Goal: Task Accomplishment & Management: Use online tool/utility

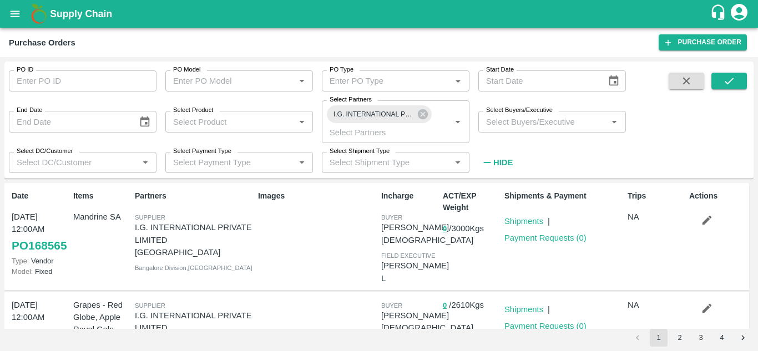
scroll to position [864, 0]
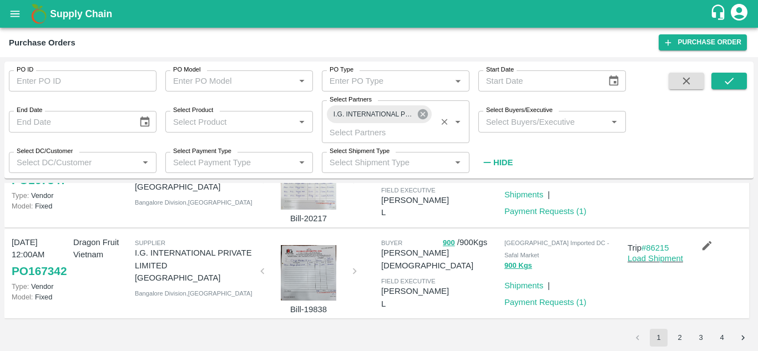
click at [420, 113] on icon at bounding box center [423, 114] width 10 height 10
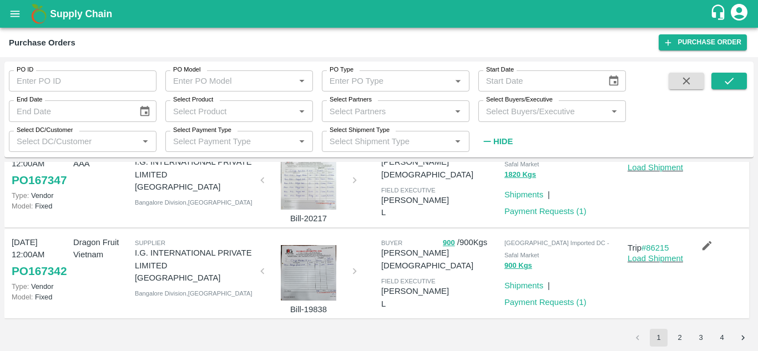
scroll to position [842, 0]
click at [52, 75] on input "PO ID" at bounding box center [83, 80] width 148 height 21
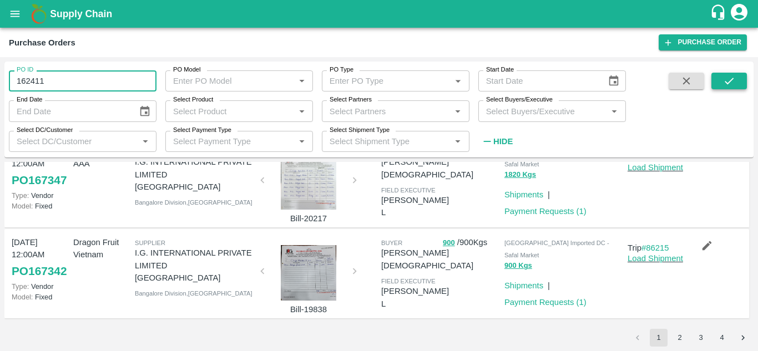
type input "162411"
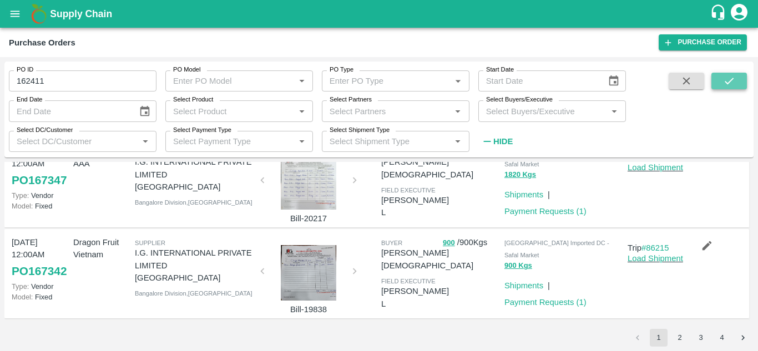
click at [718, 83] on button "submit" at bounding box center [728, 81] width 35 height 17
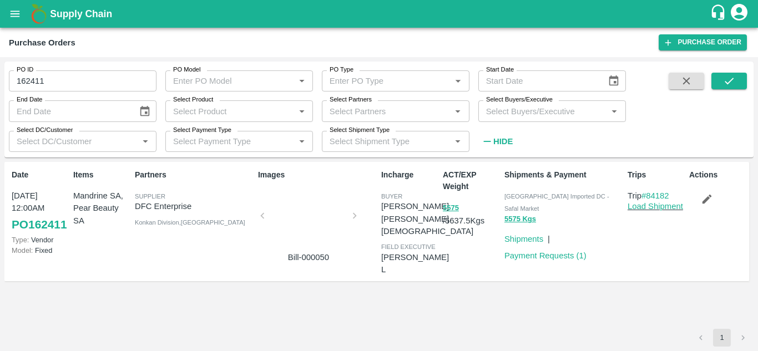
click at [311, 235] on div at bounding box center [308, 219] width 83 height 59
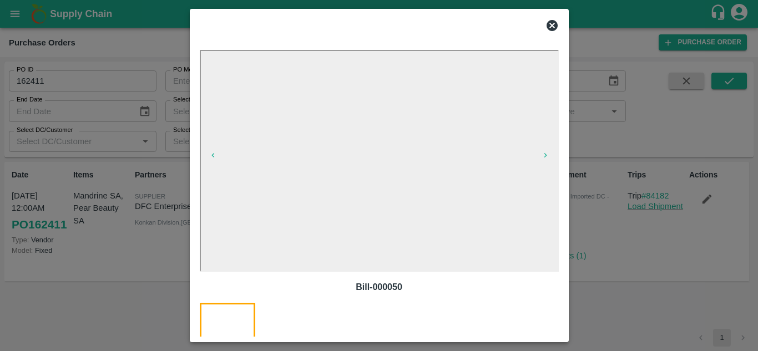
click at [557, 21] on icon at bounding box center [551, 25] width 13 height 13
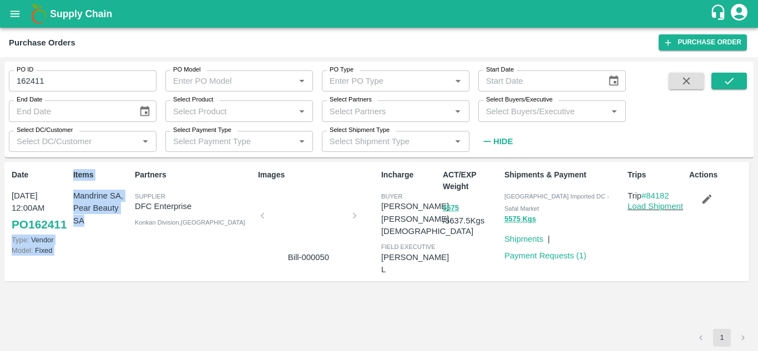
drag, startPoint x: 6, startPoint y: 238, endPoint x: 121, endPoint y: 233, distance: 115.5
click at [121, 233] on div "Date 02 Jul, 12:00AM PO 162411 Type: Vendor Model: Fixed Items Mandrine SA, Pea…" at bounding box center [376, 222] width 744 height 120
click at [218, 237] on div "Partners Supplier DFC Enterprise Konkan Division , Maharashtra" at bounding box center [191, 222] width 123 height 114
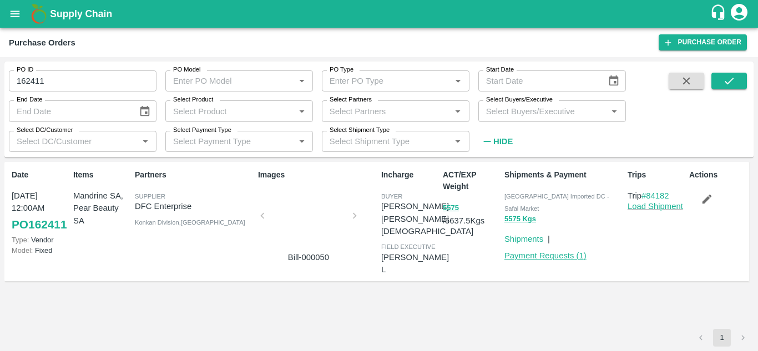
click at [559, 251] on link "Payment Requests ( 1 )" at bounding box center [545, 255] width 82 height 9
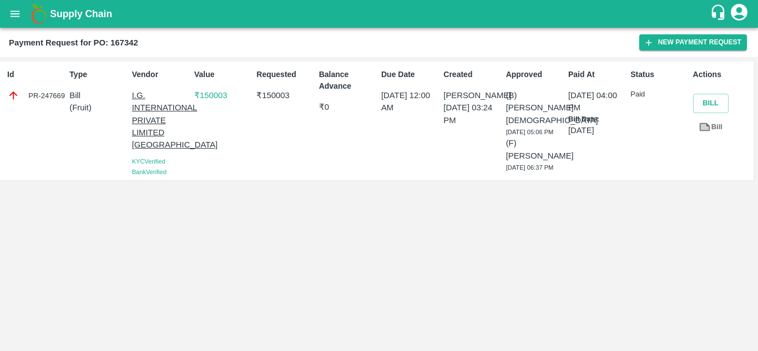
click at [6, 7] on button "open drawer" at bounding box center [15, 14] width 26 height 26
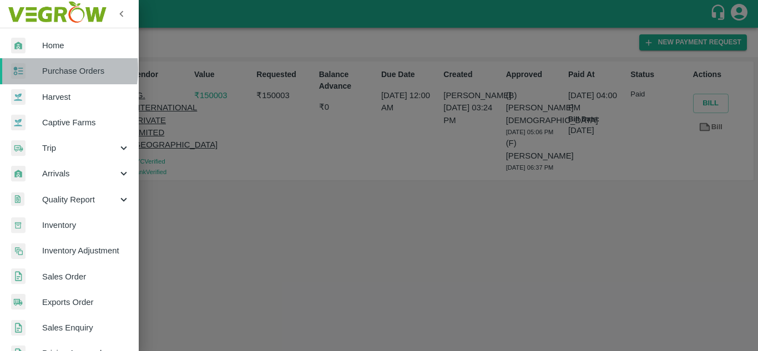
click at [42, 69] on div at bounding box center [26, 71] width 31 height 16
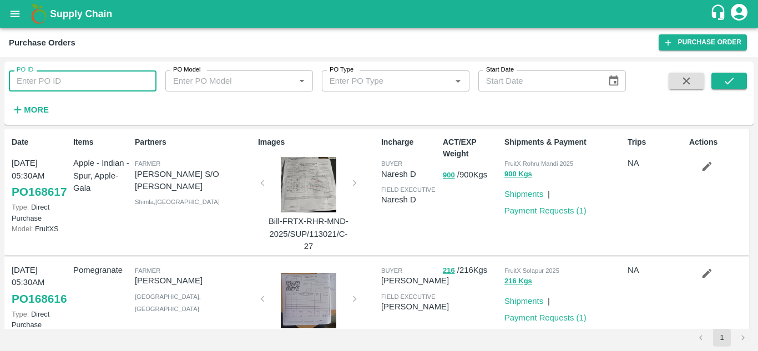
click at [35, 73] on input "PO ID" at bounding box center [83, 80] width 148 height 21
type input "162411"
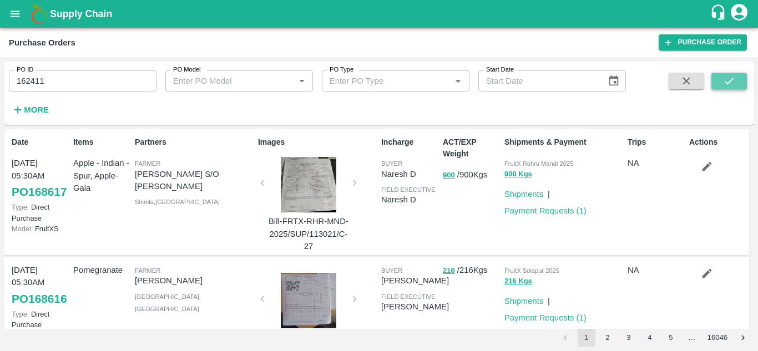
click at [731, 75] on icon "submit" at bounding box center [729, 81] width 12 height 12
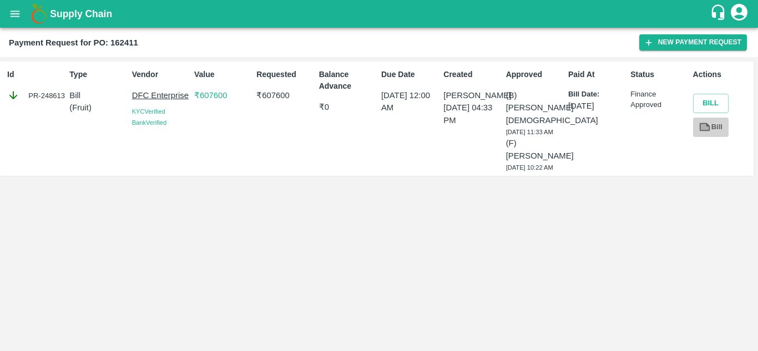
click at [703, 130] on icon at bounding box center [705, 127] width 8 height 6
click at [709, 131] on icon at bounding box center [704, 127] width 12 height 12
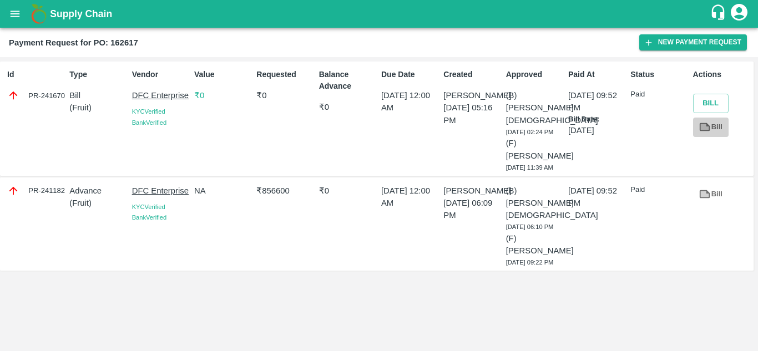
click at [709, 128] on icon at bounding box center [704, 127] width 11 height 8
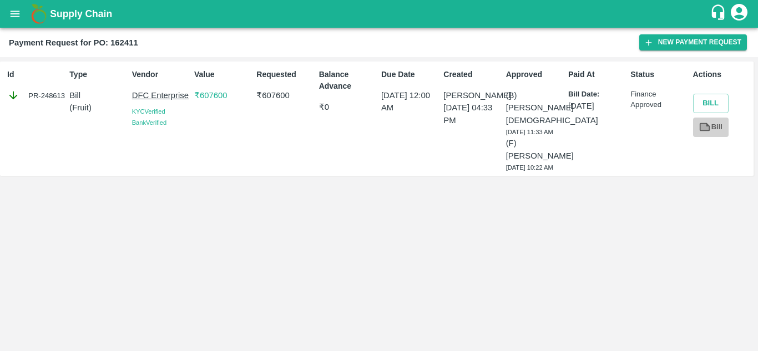
click at [718, 133] on link "Bill" at bounding box center [710, 127] width 35 height 19
drag, startPoint x: 123, startPoint y: 90, endPoint x: 189, endPoint y: 96, distance: 66.3
click at [189, 96] on div "Id PR-248613 Type Bill ( Fruit ) Vendor DFC Enterprise KYC Verified Bank Verifi…" at bounding box center [376, 119] width 753 height 114
click at [197, 131] on div "Value ₹ 607600" at bounding box center [221, 118] width 62 height 108
drag, startPoint x: 127, startPoint y: 90, endPoint x: 188, endPoint y: 97, distance: 61.4
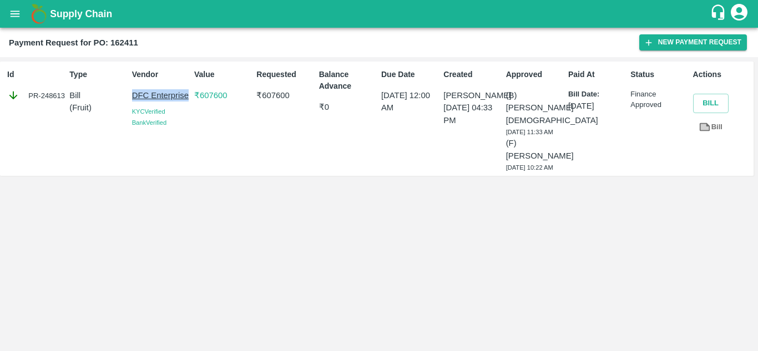
click at [188, 97] on div "Vendor DFC Enterprise KYC Verified Bank Verified" at bounding box center [159, 118] width 62 height 108
copy p "DFC Enterprise"
click at [18, 19] on icon "open drawer" at bounding box center [15, 14] width 12 height 12
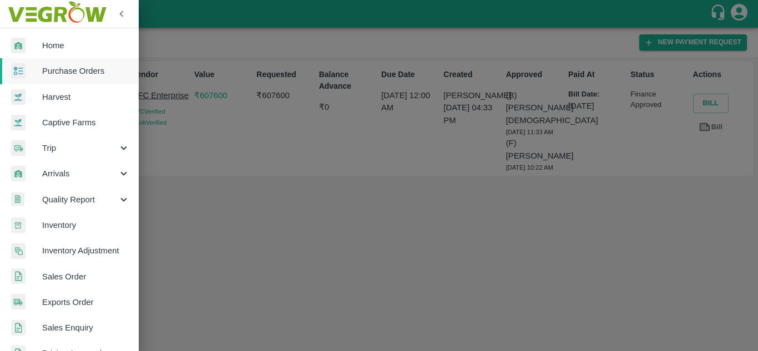
click at [268, 178] on div at bounding box center [379, 175] width 758 height 351
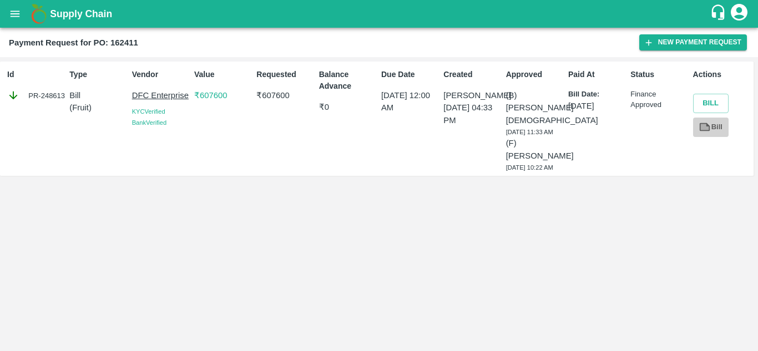
click at [703, 133] on icon at bounding box center [704, 127] width 12 height 12
click at [118, 45] on b "Payment Request for PO: 162411" at bounding box center [73, 42] width 129 height 9
copy b "162411"
click at [711, 130] on link "Bill" at bounding box center [710, 127] width 35 height 19
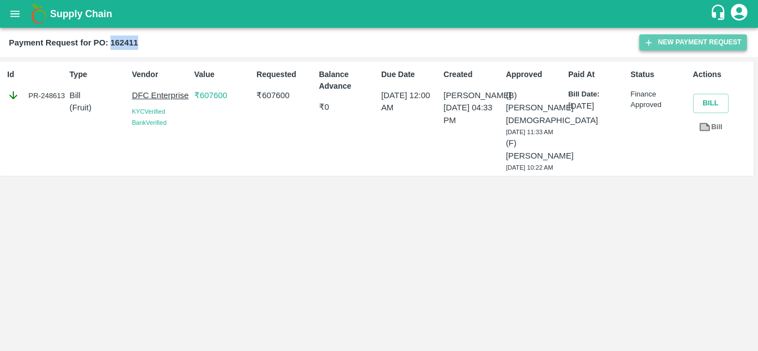
click at [664, 39] on button "New Payment Request" at bounding box center [693, 42] width 108 height 16
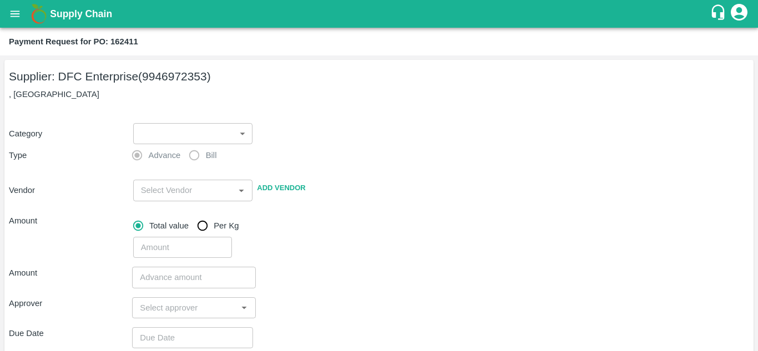
click at [166, 125] on body "Supply Chain Payment Request for PO: 162411 Supplier: DFC Enterprise (994697235…" at bounding box center [379, 175] width 758 height 351
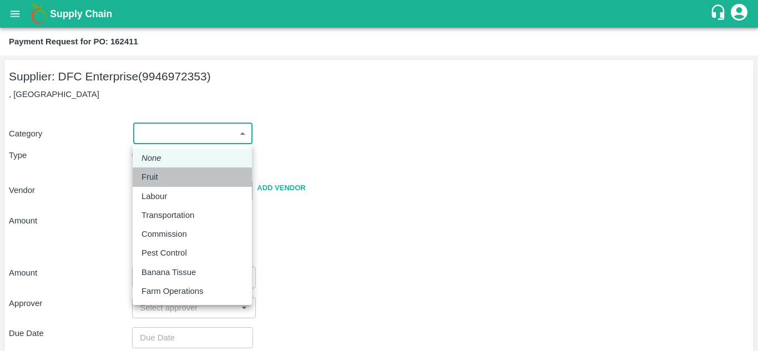
click at [162, 176] on div "Fruit" at bounding box center [152, 177] width 22 height 12
type input "1"
type input "DFC Enterprise - 9946972353(Supplier)"
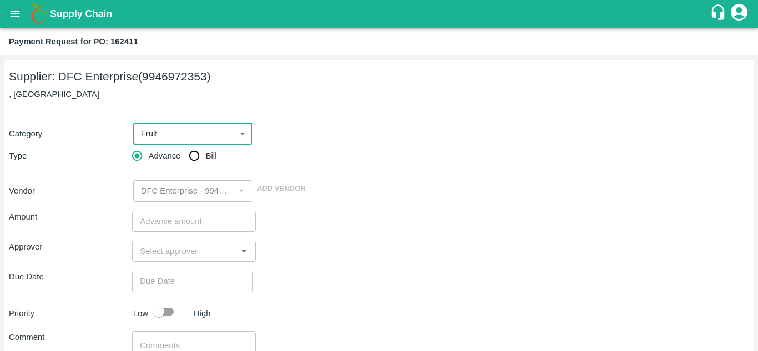
click at [198, 153] on input "Bill" at bounding box center [194, 156] width 22 height 22
radio input "true"
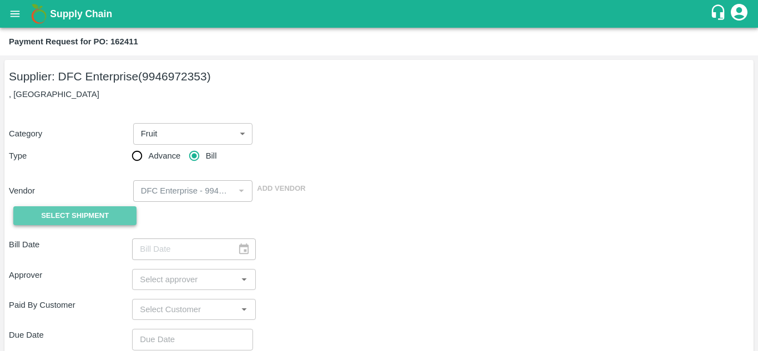
click at [70, 217] on span "Select Shipment" at bounding box center [75, 216] width 68 height 13
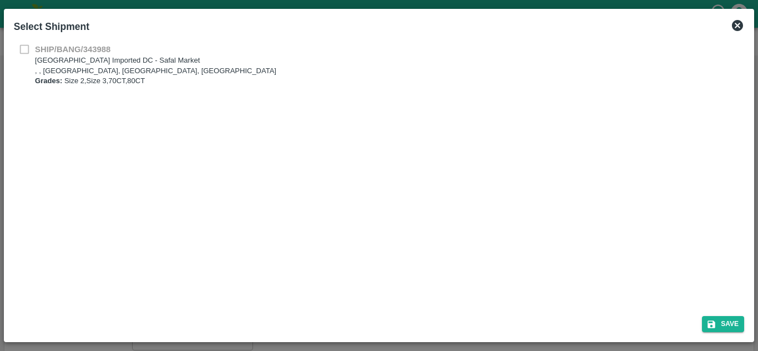
click at [27, 43] on div "SHIP/BANG/343988 Bangalore Imported DC - Safal Market , , Bangalore, Karnataka,…" at bounding box center [379, 64] width 730 height 43
click at [739, 30] on icon at bounding box center [737, 25] width 11 height 11
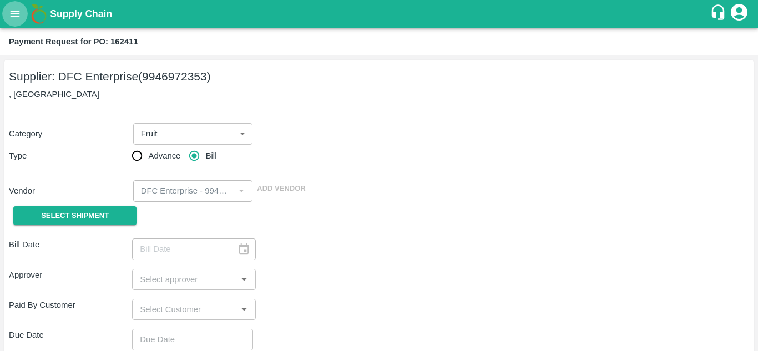
click at [12, 19] on icon "open drawer" at bounding box center [15, 14] width 12 height 12
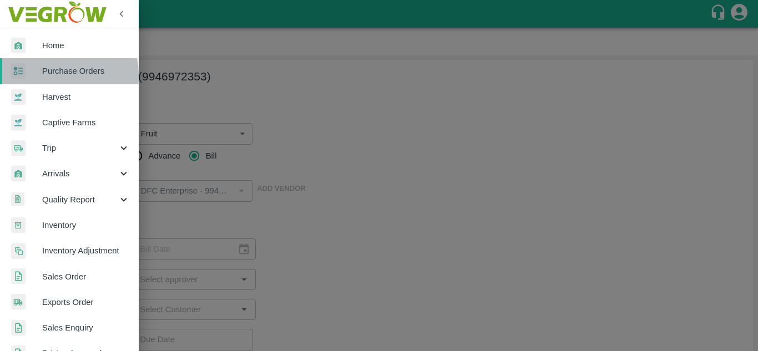
click at [52, 75] on span "Purchase Orders" at bounding box center [86, 71] width 88 height 12
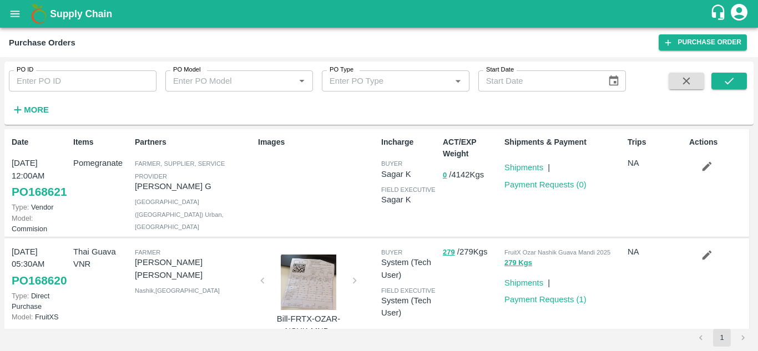
click at [21, 121] on div "PO ID PO ID PO Model PO Model   * PO Type PO Type   * Start Date Start Date More" at bounding box center [378, 93] width 749 height 63
click at [27, 106] on strong "More" at bounding box center [36, 109] width 25 height 9
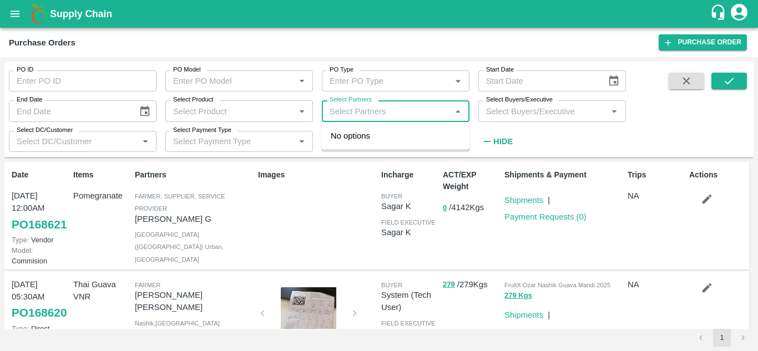
click at [344, 108] on input "Select Partners" at bounding box center [386, 111] width 123 height 14
type input "dfc enter"
click at [346, 146] on input "checkbox" at bounding box center [346, 142] width 22 height 22
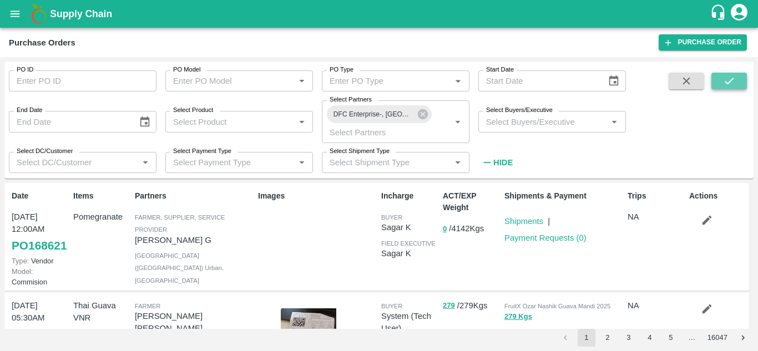
click at [733, 81] on icon "submit" at bounding box center [729, 81] width 12 height 12
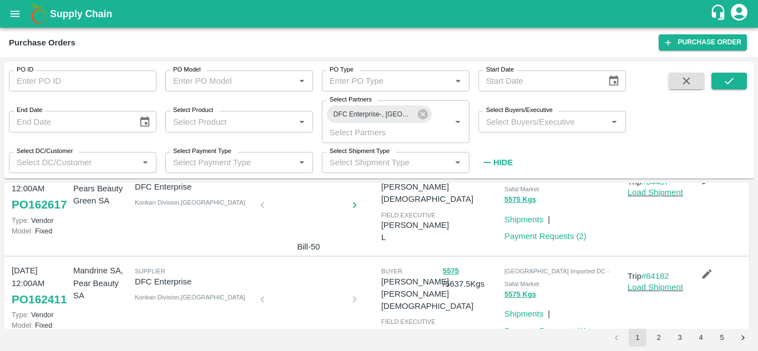
scroll to position [312, 0]
click at [654, 185] on link "#84487" at bounding box center [655, 180] width 28 height 9
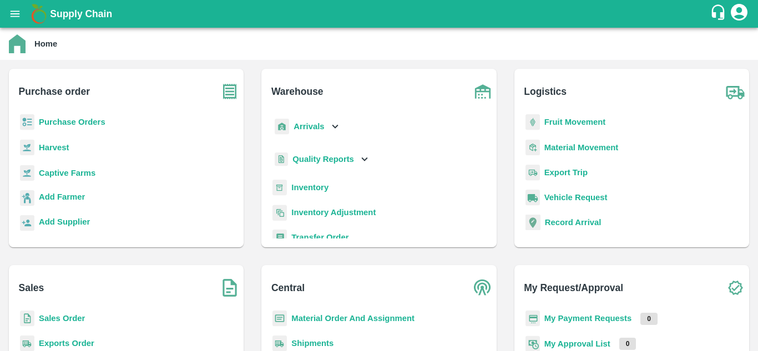
click at [314, 194] on p "Inventory" at bounding box center [309, 187] width 37 height 12
click at [308, 191] on b "Inventory" at bounding box center [309, 187] width 37 height 9
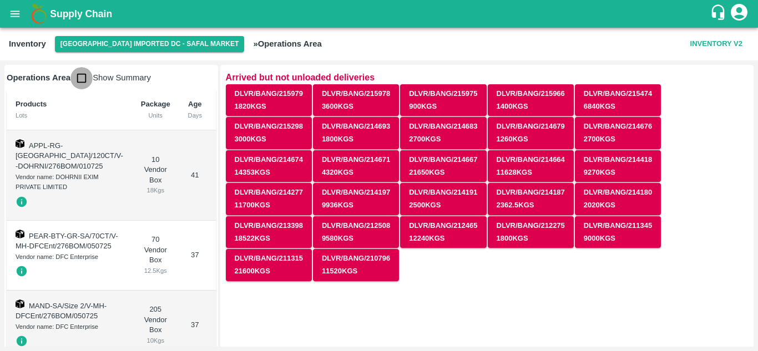
click at [78, 69] on input "checkbox" at bounding box center [81, 78] width 22 height 22
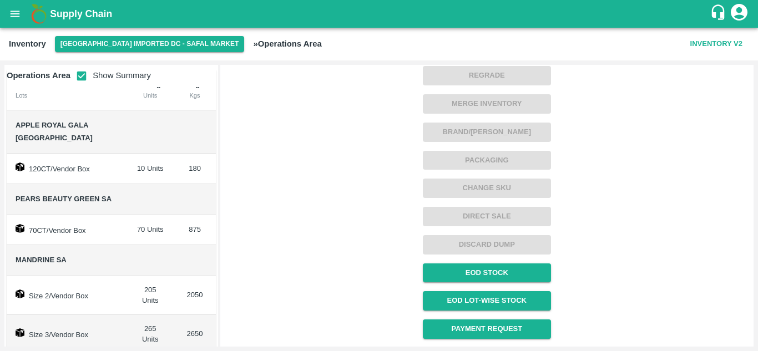
scroll to position [394, 0]
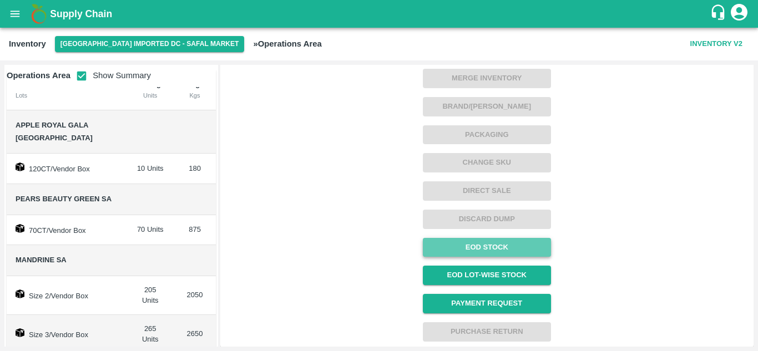
click at [470, 243] on link "EOD Stock" at bounding box center [487, 247] width 128 height 19
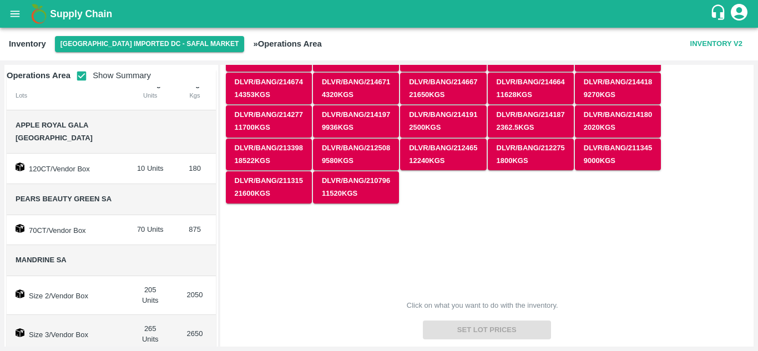
scroll to position [76, 0]
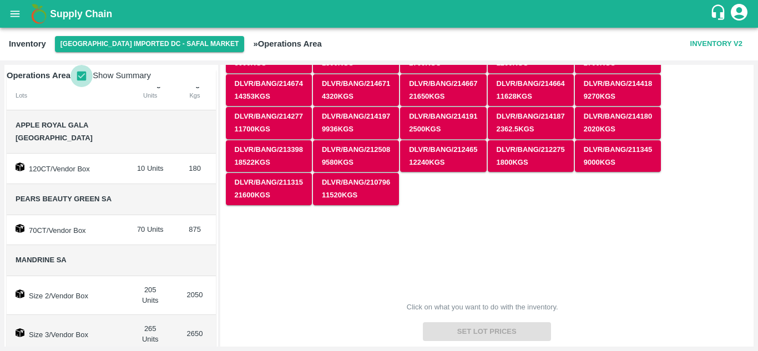
click at [80, 82] on input "checkbox" at bounding box center [81, 76] width 22 height 22
checkbox input "false"
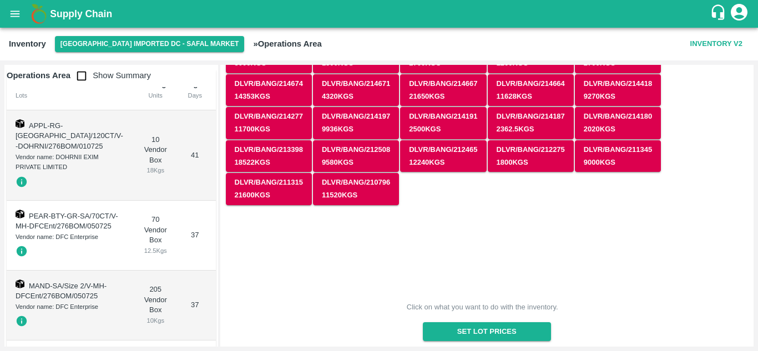
scroll to position [394, 0]
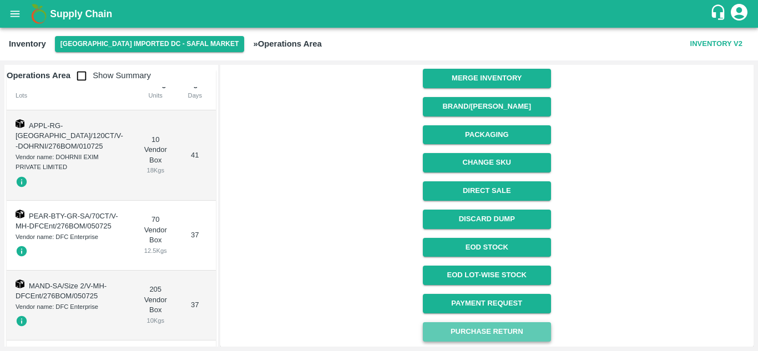
click at [469, 327] on button "Purchase Return" at bounding box center [487, 331] width 128 height 19
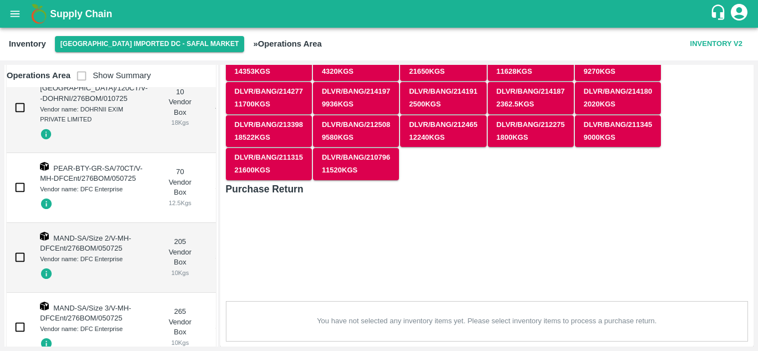
scroll to position [76, 0]
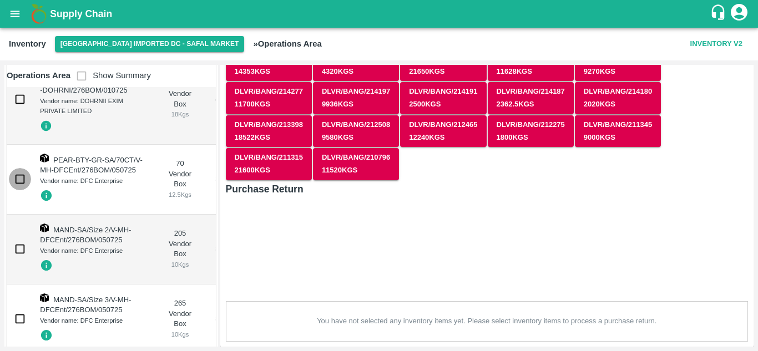
click at [19, 189] on input "checkbox" at bounding box center [20, 179] width 22 height 22
checkbox input "true"
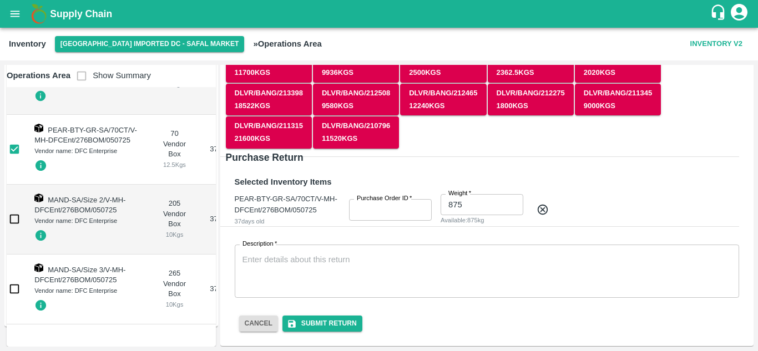
scroll to position [0, 0]
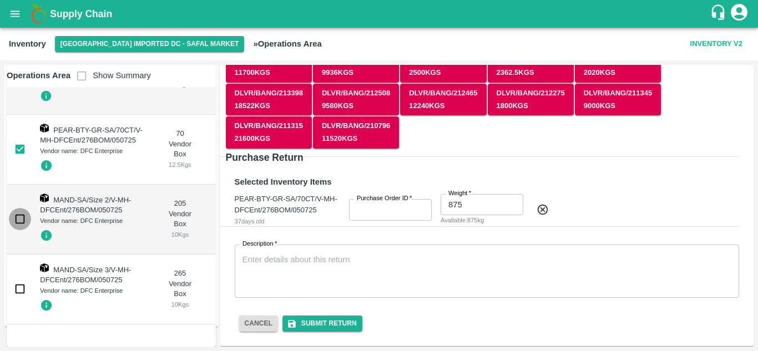
click at [20, 208] on input "checkbox" at bounding box center [20, 219] width 22 height 22
checkbox input "true"
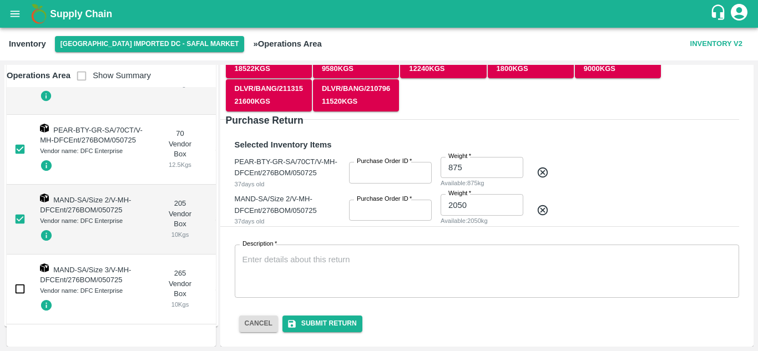
click at [22, 278] on input "checkbox" at bounding box center [20, 289] width 22 height 22
checkbox input "true"
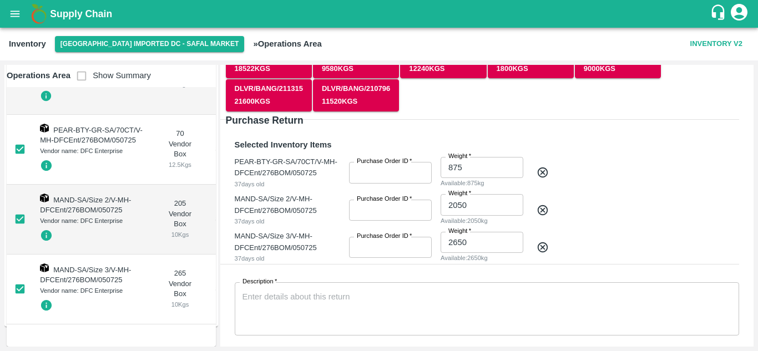
scroll to position [207, 0]
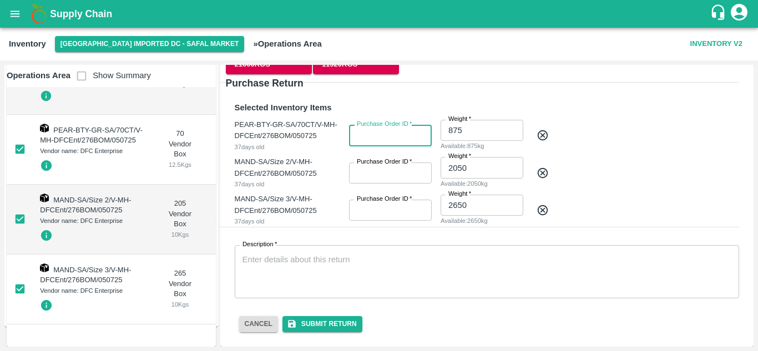
click at [381, 136] on input "Purchase Order ID   *" at bounding box center [390, 135] width 83 height 21
type input "162411"
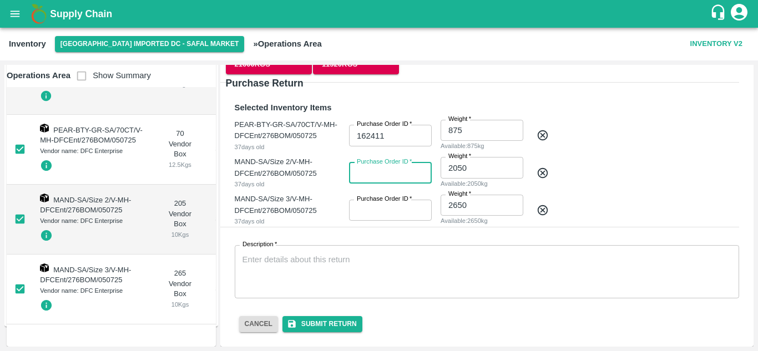
click at [357, 173] on input "Purchase Order ID   *" at bounding box center [390, 173] width 83 height 21
type input "162411"
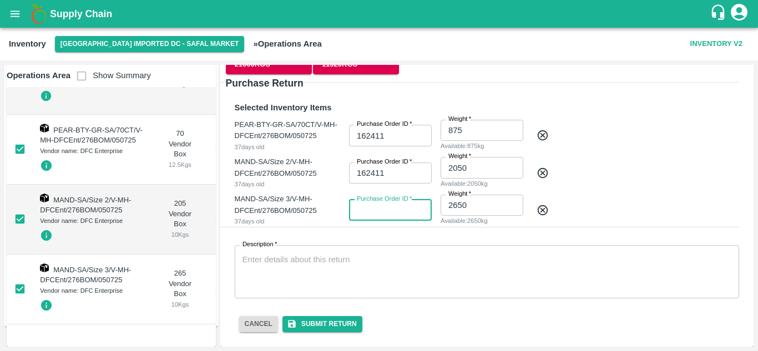
click at [359, 205] on input "Purchase Order ID   *" at bounding box center [390, 210] width 83 height 21
type input "162411"
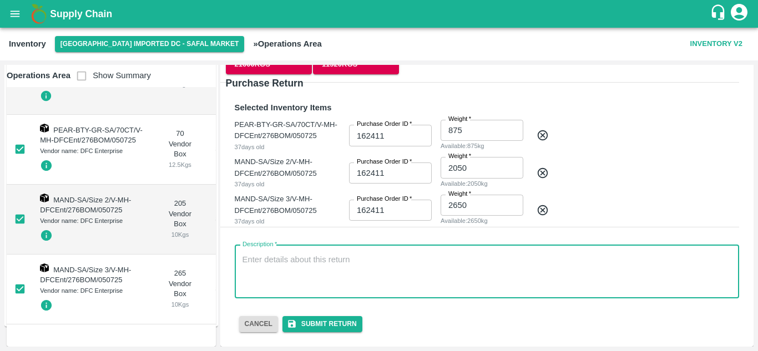
click at [268, 274] on textarea "Description   *" at bounding box center [486, 271] width 489 height 35
type textarea "Double PO entries"
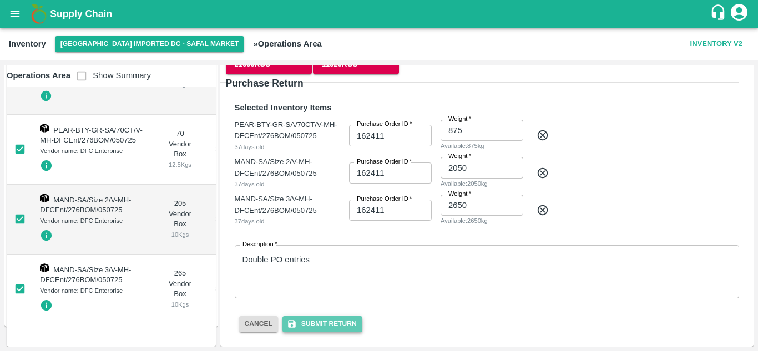
click at [314, 327] on button "Submit Return" at bounding box center [322, 324] width 80 height 16
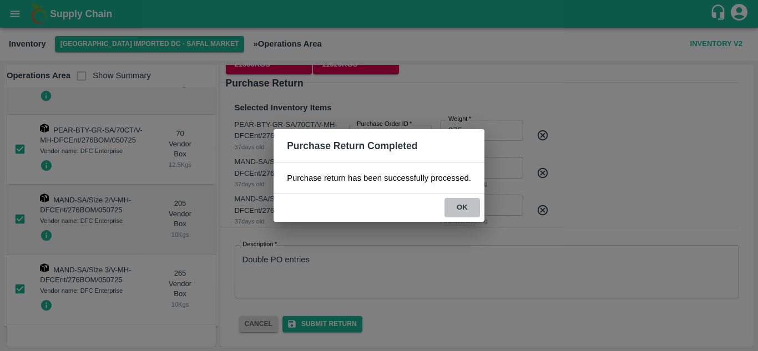
click at [464, 205] on button "ok" at bounding box center [461, 207] width 35 height 19
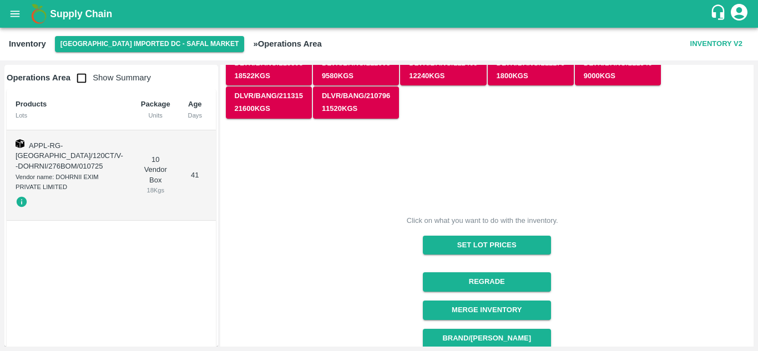
scroll to position [0, 0]
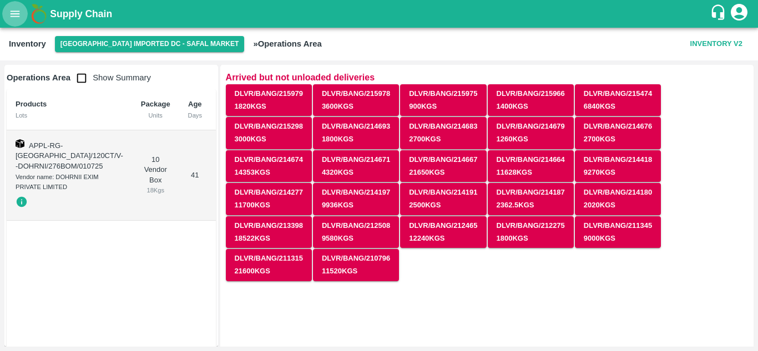
click at [20, 15] on icon "open drawer" at bounding box center [15, 14] width 12 height 12
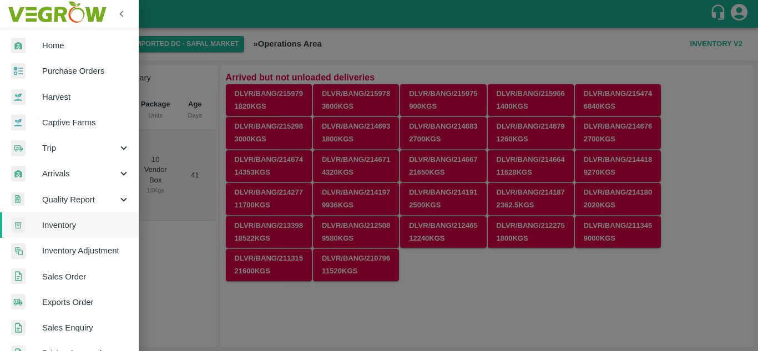
click at [177, 73] on div at bounding box center [379, 175] width 758 height 351
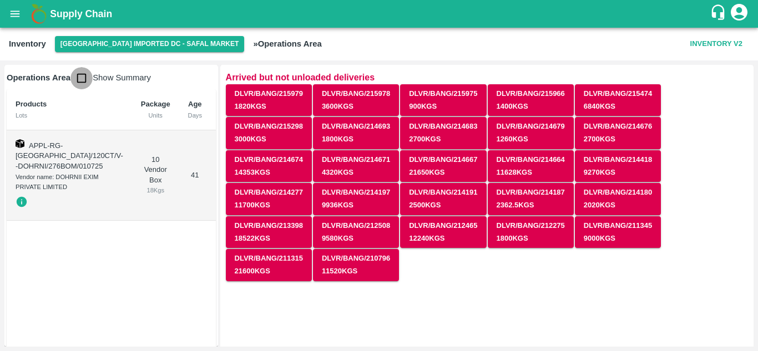
click at [78, 73] on input "checkbox" at bounding box center [81, 78] width 22 height 22
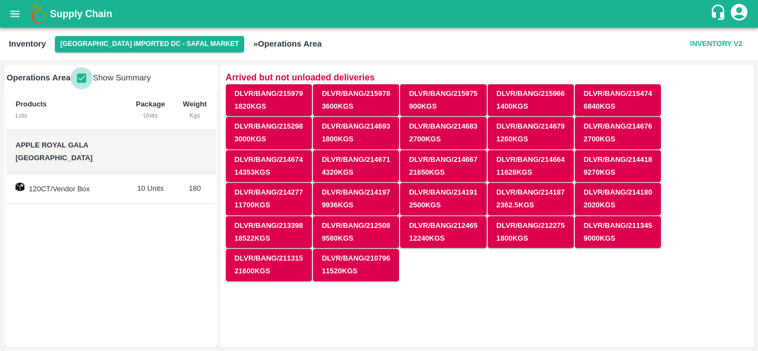
click at [83, 79] on input "checkbox" at bounding box center [81, 78] width 22 height 22
checkbox input "false"
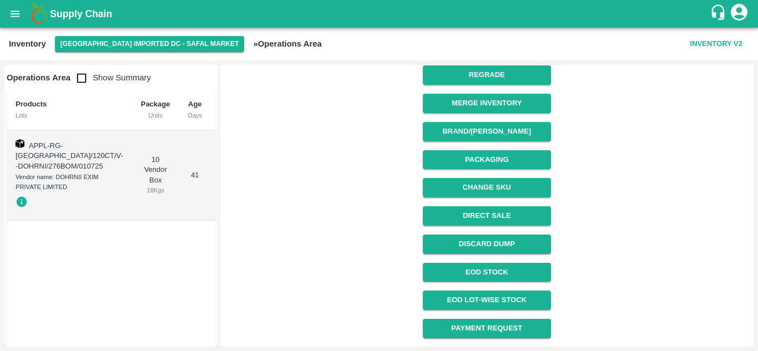
scroll to position [394, 0]
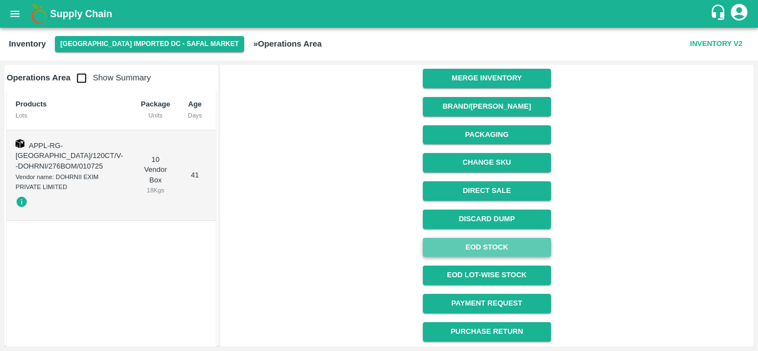
click at [502, 246] on link "EOD Stock" at bounding box center [487, 247] width 128 height 19
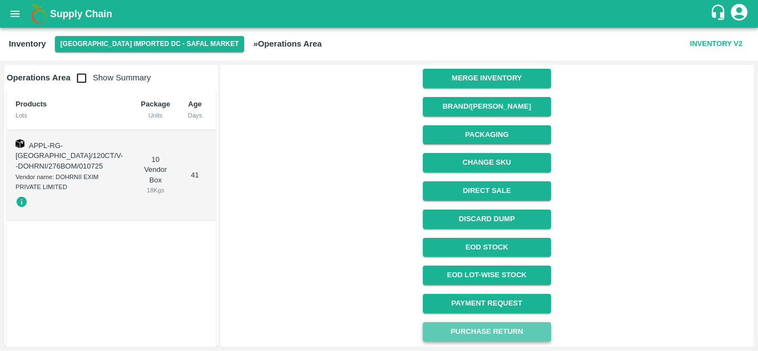
click at [498, 328] on button "Purchase Return" at bounding box center [487, 331] width 128 height 19
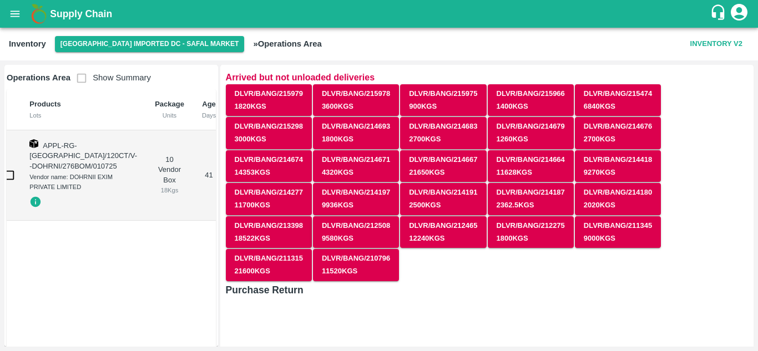
scroll to position [101, 0]
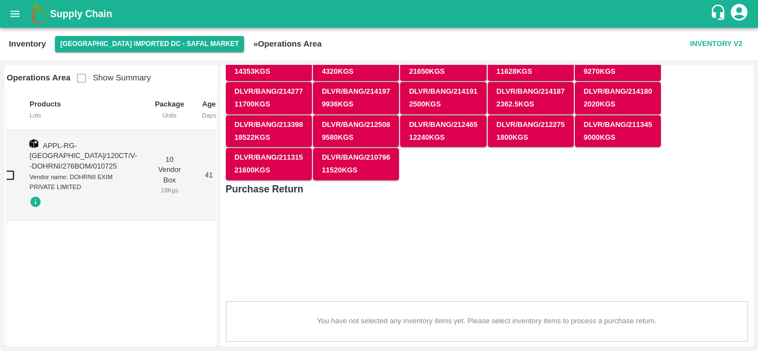
click at [384, 322] on div "You have not selected any inventory items yet. Please select inventory items to…" at bounding box center [487, 321] width 522 height 40
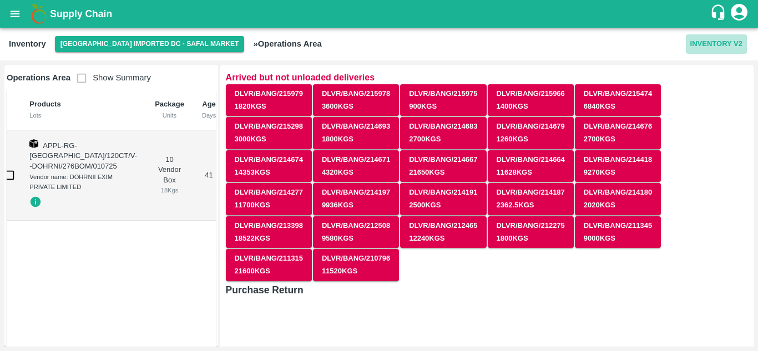
click at [702, 46] on button "Inventory V2" at bounding box center [716, 43] width 61 height 19
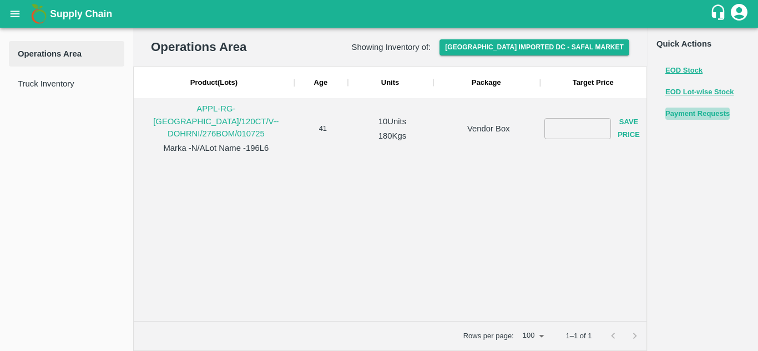
click at [687, 114] on button "Payment Requests" at bounding box center [697, 114] width 64 height 13
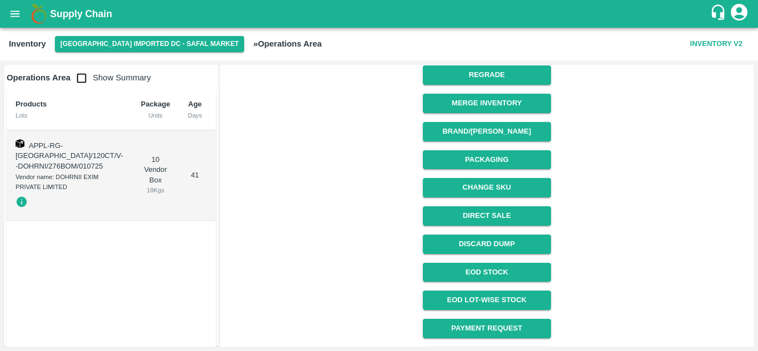
scroll to position [394, 0]
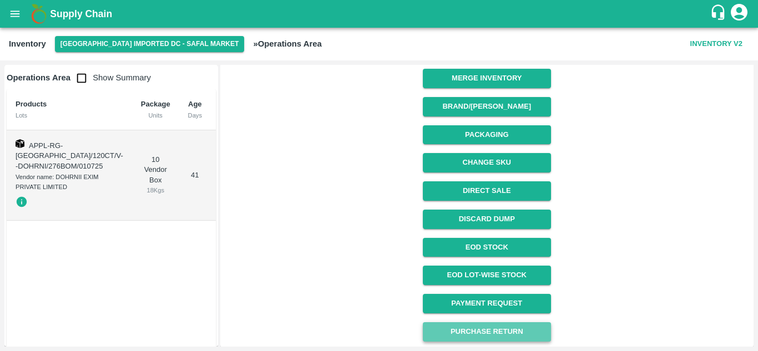
click at [471, 329] on button "Purchase Return" at bounding box center [487, 331] width 128 height 19
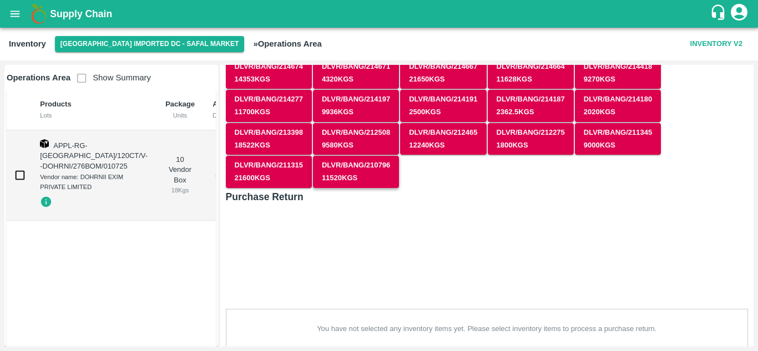
scroll to position [101, 0]
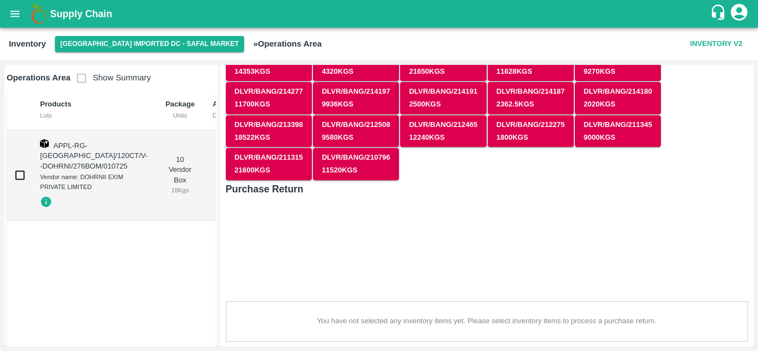
click at [80, 79] on span "Show Summary" at bounding box center [110, 77] width 80 height 9
click at [274, 238] on div "Purchase Return You have not selected any inventory items yet. Please select in…" at bounding box center [487, 261] width 522 height 160
click at [14, 174] on input "checkbox" at bounding box center [20, 175] width 22 height 22
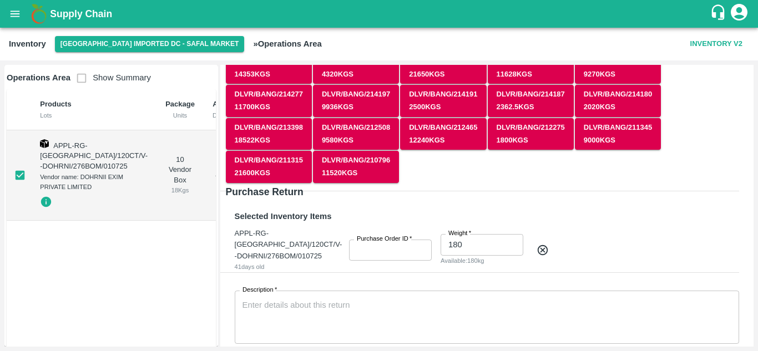
scroll to position [93, 0]
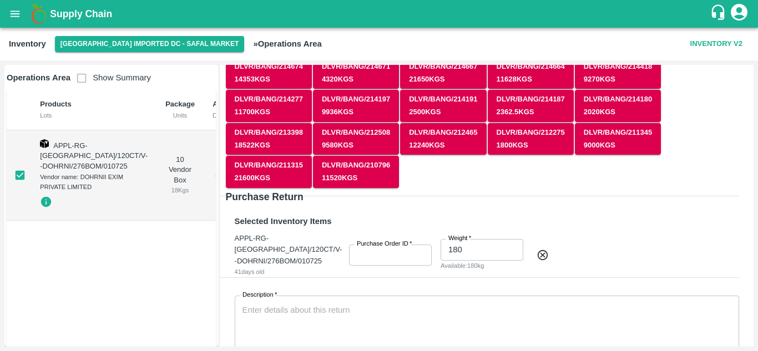
click at [17, 174] on input "checkbox" at bounding box center [20, 175] width 22 height 22
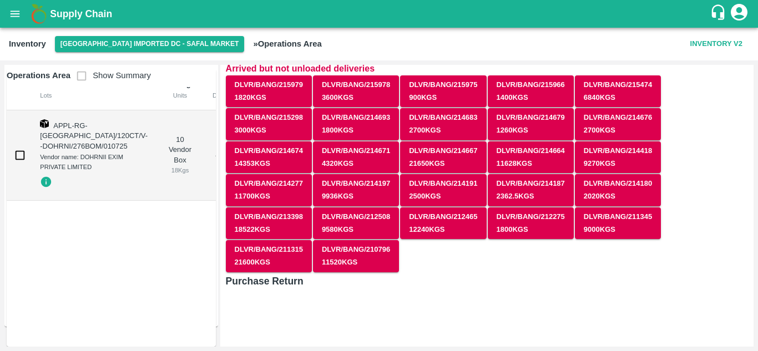
scroll to position [0, 0]
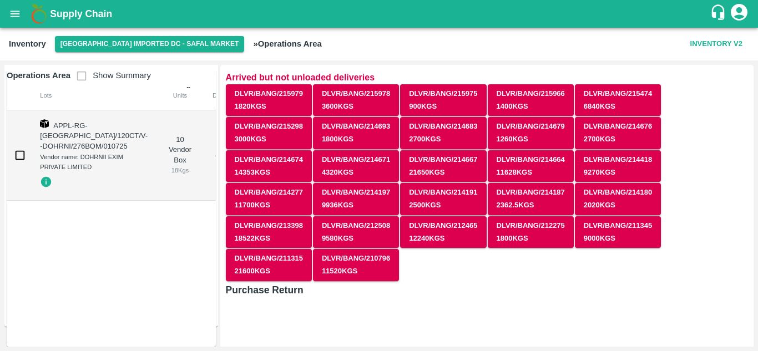
click at [238, 291] on h6 "Purchase Return" at bounding box center [265, 290] width 78 height 16
click at [75, 69] on p "Operations Area Show Summary" at bounding box center [79, 76] width 144 height 22
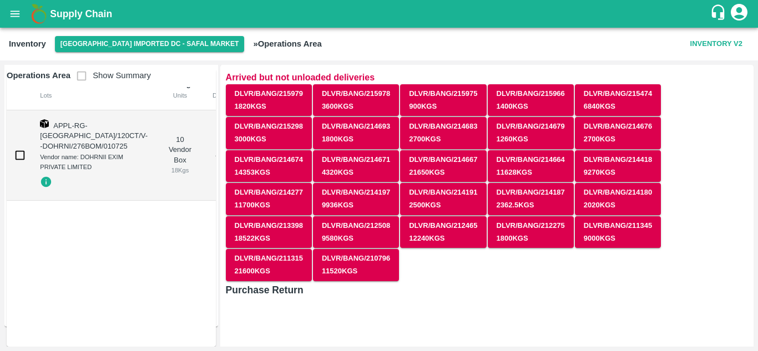
click at [81, 75] on span "Show Summary" at bounding box center [110, 75] width 80 height 9
click at [253, 47] on b "» Operations Area" at bounding box center [287, 43] width 68 height 9
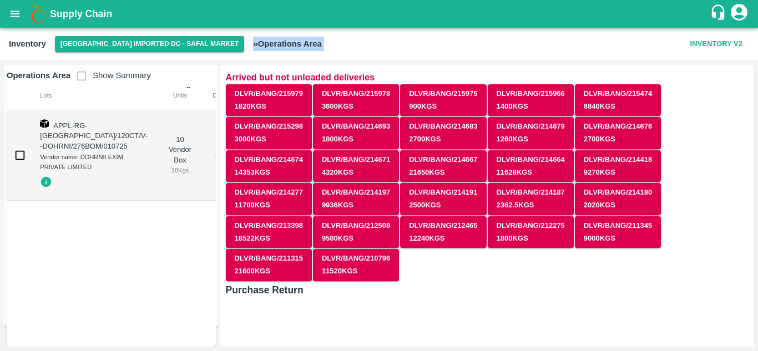
click at [253, 47] on b "» Operations Area" at bounding box center [287, 43] width 68 height 9
click at [20, 156] on input "checkbox" at bounding box center [20, 155] width 22 height 22
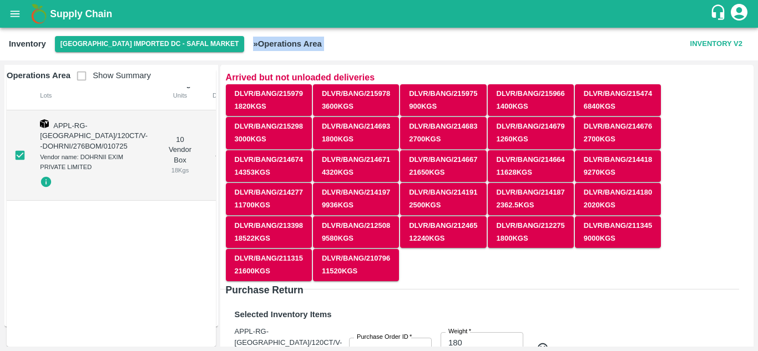
scroll to position [132, 0]
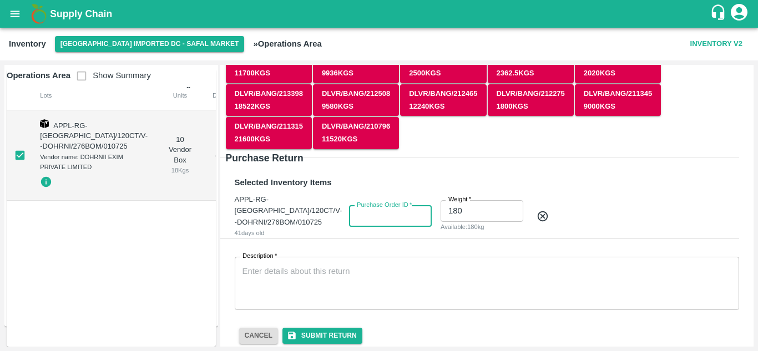
click at [380, 206] on input "Purchase Order ID   *" at bounding box center [390, 216] width 83 height 21
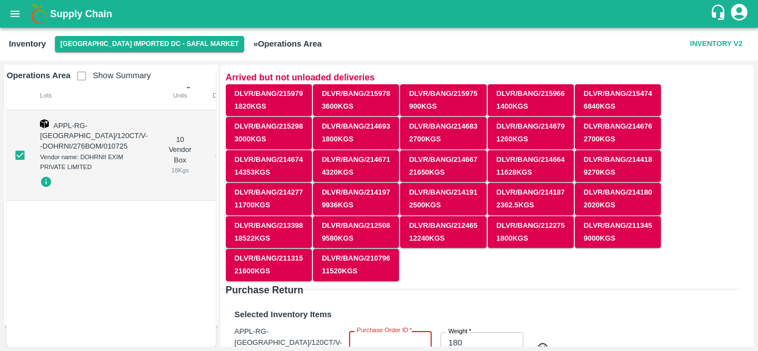
scroll to position [133, 0]
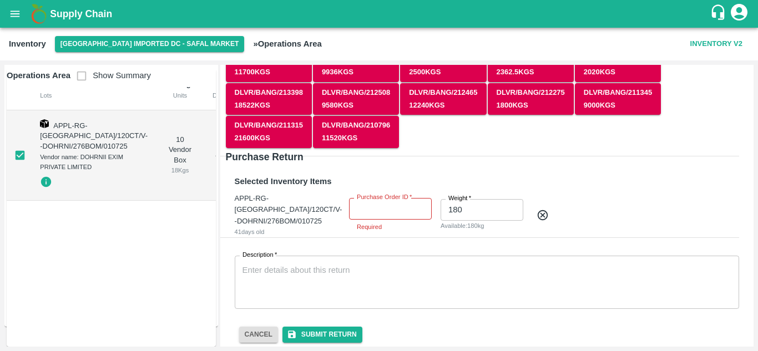
click at [253, 173] on div "Selected Inventory Items" at bounding box center [484, 179] width 509 height 19
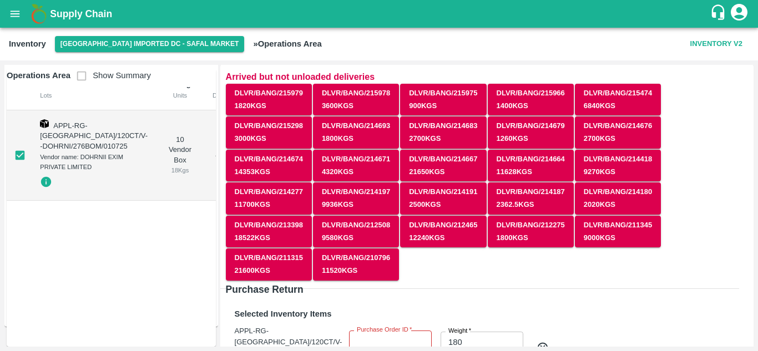
scroll to position [0, 0]
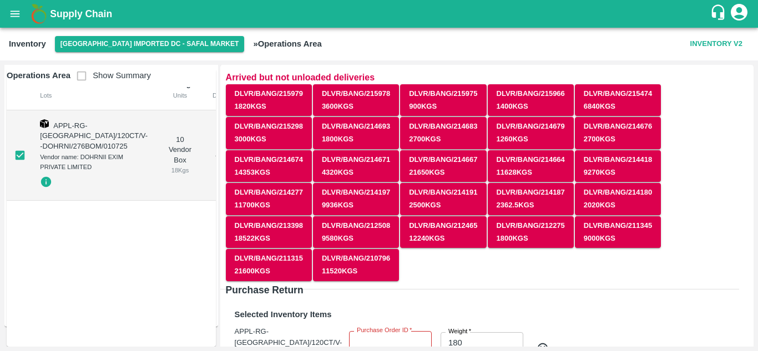
click at [8, 16] on button "open drawer" at bounding box center [15, 14] width 26 height 26
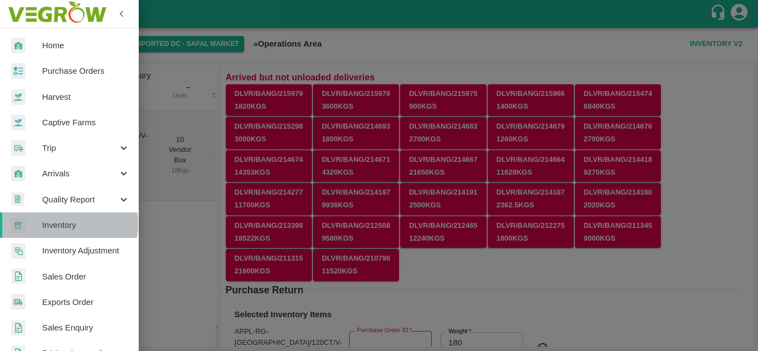
click at [59, 224] on span "Inventory" at bounding box center [86, 225] width 88 height 12
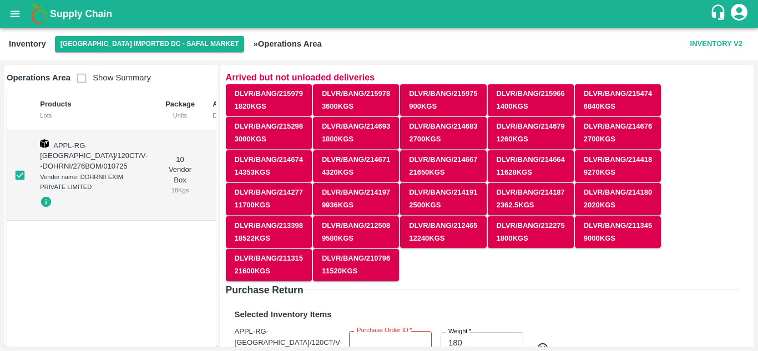
scroll to position [20, 0]
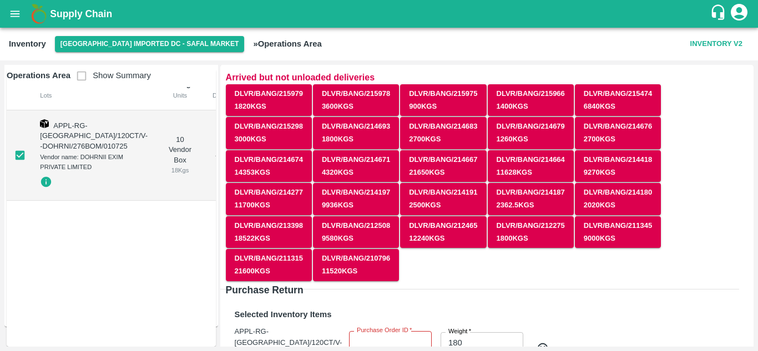
click at [77, 82] on p "Operations Area Show Summary" at bounding box center [79, 76] width 144 height 22
click at [21, 155] on input "checkbox" at bounding box center [20, 155] width 22 height 22
checkbox input "false"
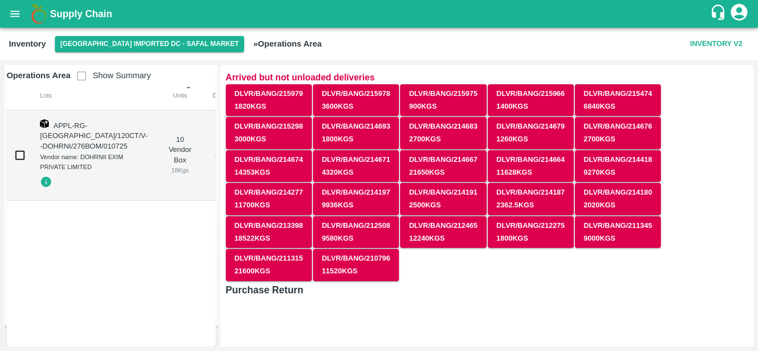
click at [78, 77] on span "Show Summary" at bounding box center [110, 75] width 80 height 9
click at [82, 84] on p "Operations Area Show Summary" at bounding box center [79, 76] width 144 height 22
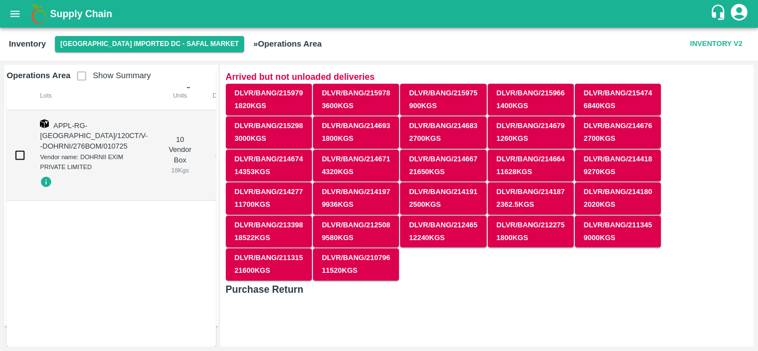
scroll to position [0, 0]
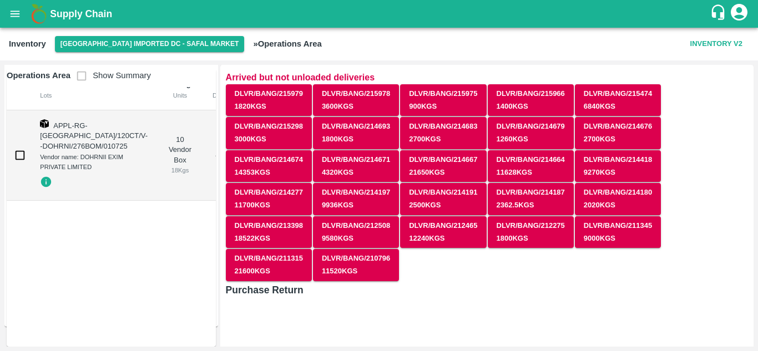
click at [253, 45] on b "» Operations Area" at bounding box center [287, 43] width 68 height 9
click at [725, 276] on div "DLVR/BANG/215979 1820 Kgs DLVR/BANG/215978 3600 Kgs DLVR/BANG/215975 900 Kgs DL…" at bounding box center [487, 183] width 522 height 198
click at [16, 9] on icon "open drawer" at bounding box center [15, 14] width 12 height 12
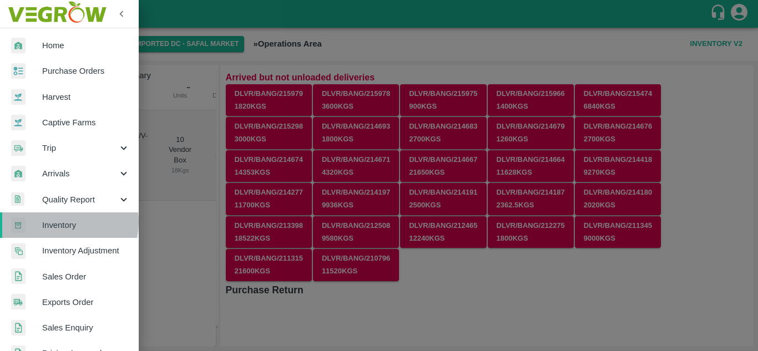
click at [56, 222] on span "Inventory" at bounding box center [86, 225] width 88 height 12
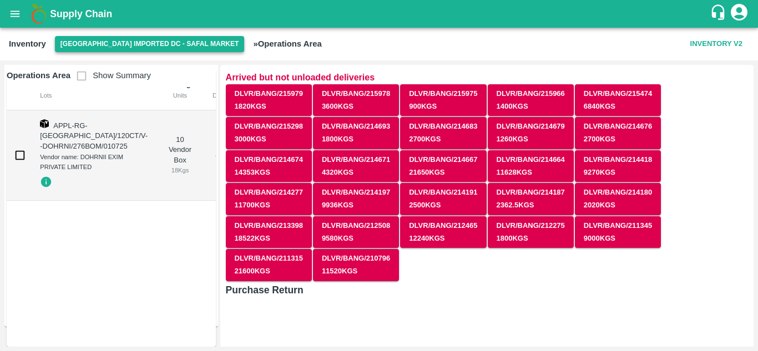
click at [93, 52] on button "[GEOGRAPHIC_DATA] Imported DC - Safal Market" at bounding box center [150, 44] width 190 height 16
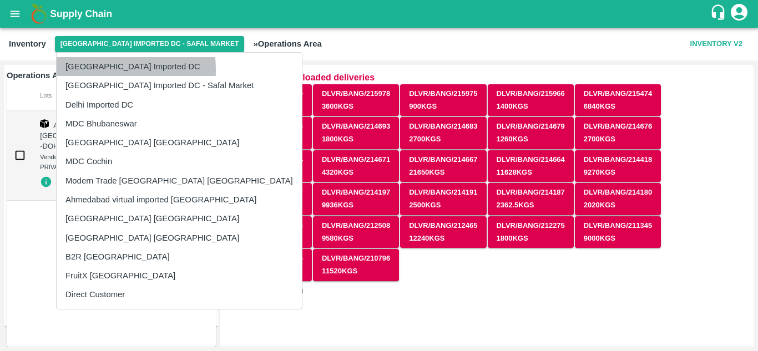
click at [79, 70] on li "[GEOGRAPHIC_DATA] Imported DC" at bounding box center [179, 66] width 245 height 19
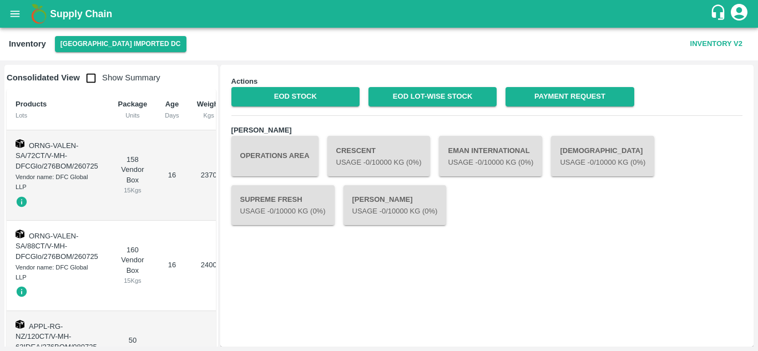
click at [449, 270] on div "Actions EOD Stock EOD Lot-wise Stock Payment Request Chambers Operations Area C…" at bounding box center [487, 205] width 522 height 271
drag, startPoint x: 449, startPoint y: 270, endPoint x: 410, endPoint y: 272, distance: 38.9
click at [410, 272] on div "Actions EOD Stock EOD Lot-wise Stock Payment Request Chambers Operations Area C…" at bounding box center [487, 205] width 522 height 271
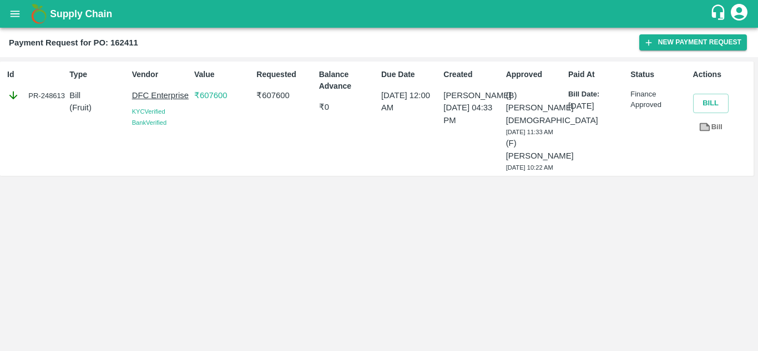
click at [119, 43] on b "Payment Request for PO: 162411" at bounding box center [73, 42] width 129 height 9
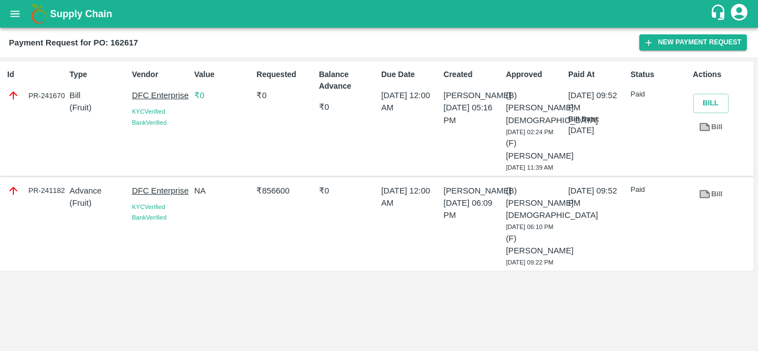
click at [201, 101] on p "₹ 0" at bounding box center [223, 95] width 58 height 12
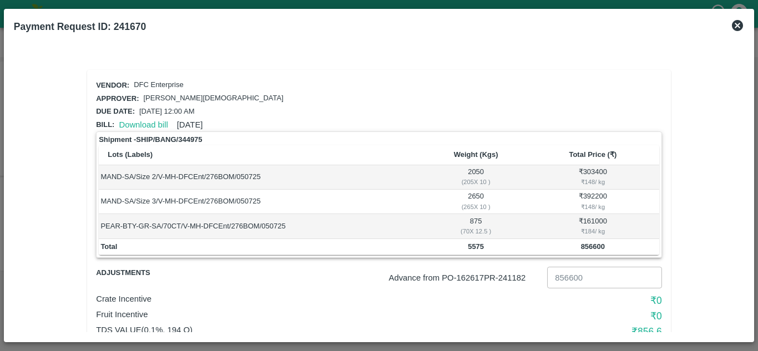
scroll to position [49, 0]
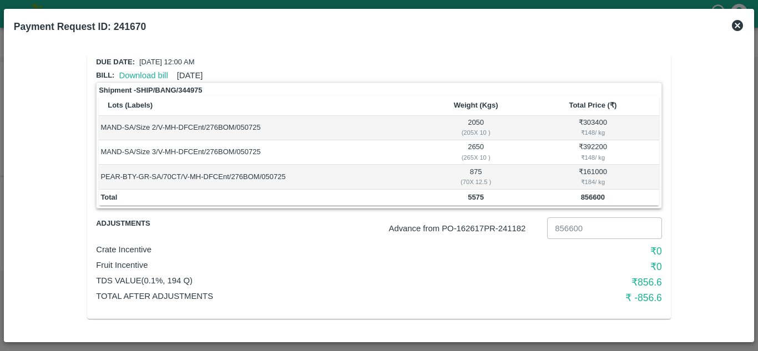
click at [737, 23] on icon at bounding box center [737, 25] width 11 height 11
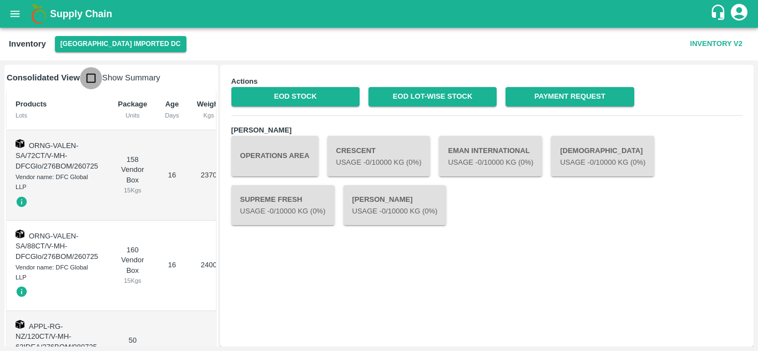
click at [90, 82] on input "checkbox" at bounding box center [91, 78] width 22 height 22
checkbox input "true"
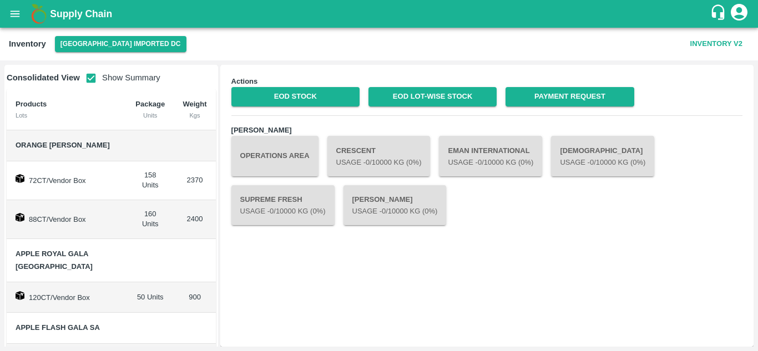
click at [730, 41] on button "Inventory V2" at bounding box center [716, 43] width 61 height 19
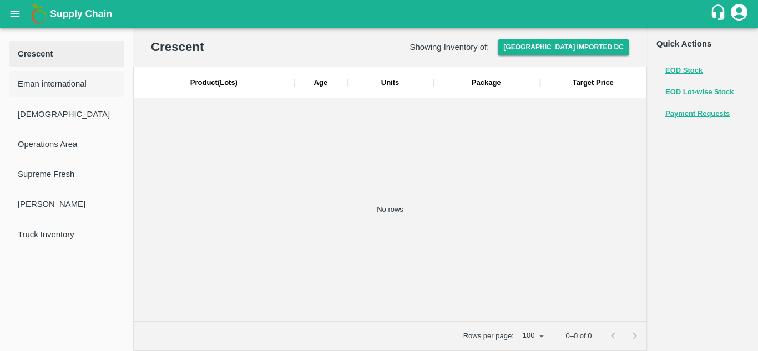
click at [70, 89] on span "Eman international" at bounding box center [67, 84] width 98 height 12
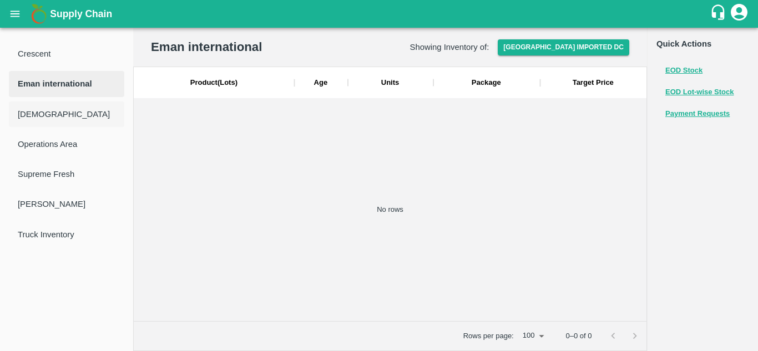
click at [43, 124] on li "[DEMOGRAPHIC_DATA]" at bounding box center [66, 114] width 115 height 26
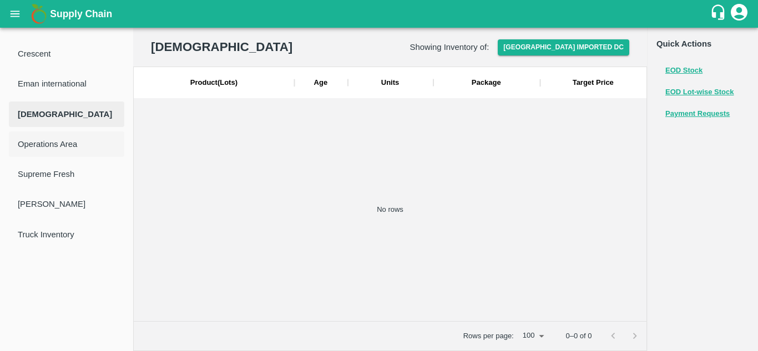
click at [47, 150] on span "Operations Area" at bounding box center [67, 144] width 98 height 12
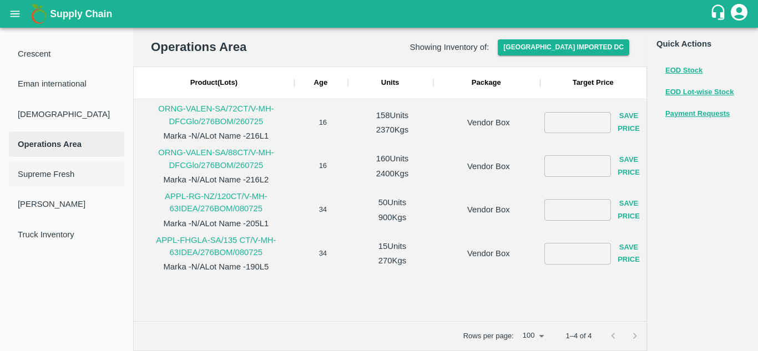
click at [53, 175] on span "Supreme Fresh" at bounding box center [67, 174] width 98 height 12
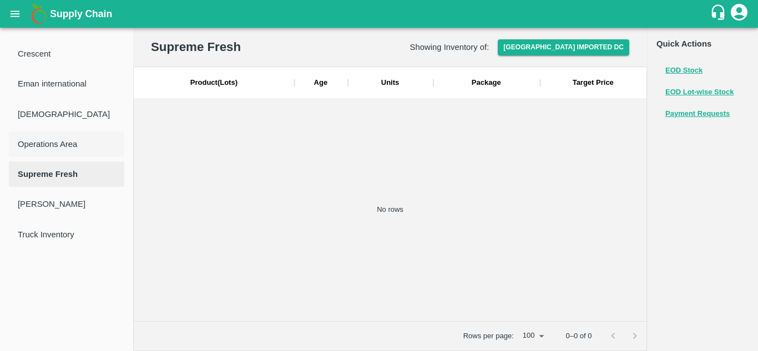
click at [39, 144] on span "Operations Area" at bounding box center [67, 144] width 98 height 12
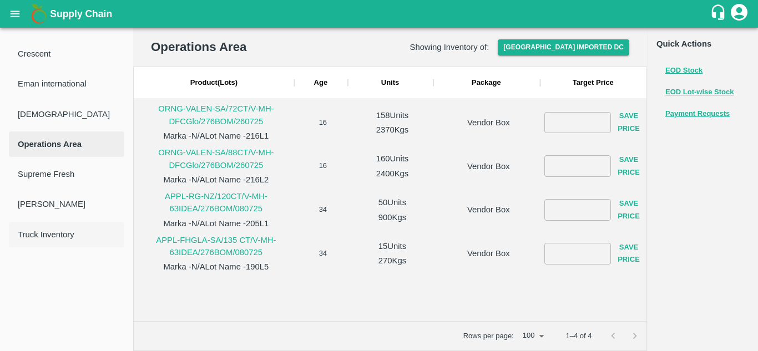
click at [57, 236] on span "Truck Inventory" at bounding box center [67, 235] width 98 height 12
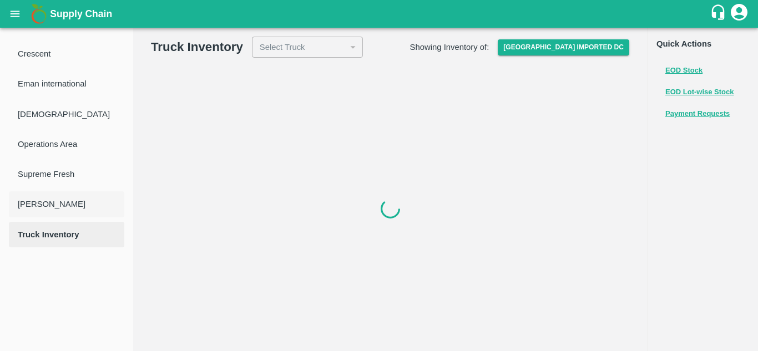
click at [57, 205] on span "[PERSON_NAME]" at bounding box center [67, 204] width 98 height 12
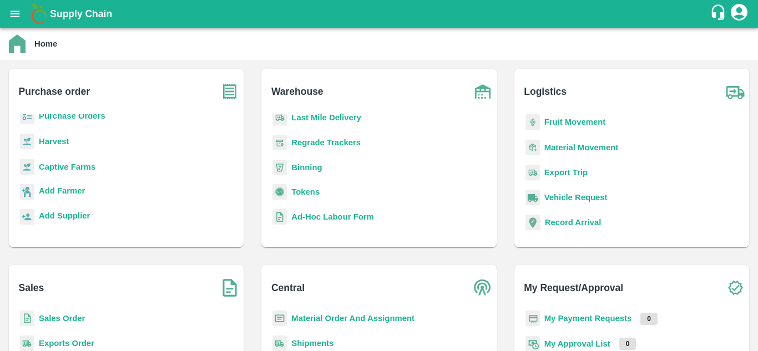
click at [13, 14] on icon "open drawer" at bounding box center [15, 14] width 9 height 6
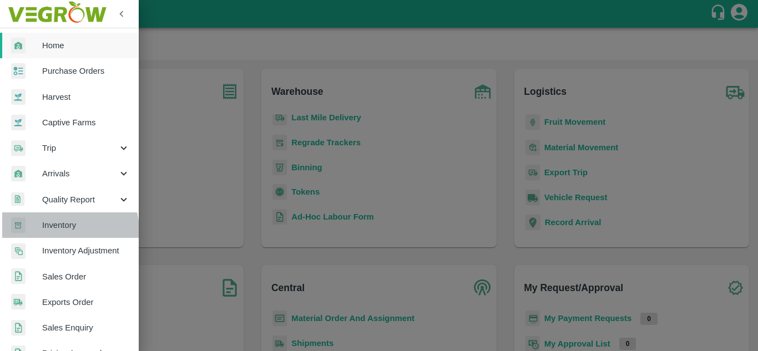
click at [53, 231] on span "Inventory" at bounding box center [86, 225] width 88 height 12
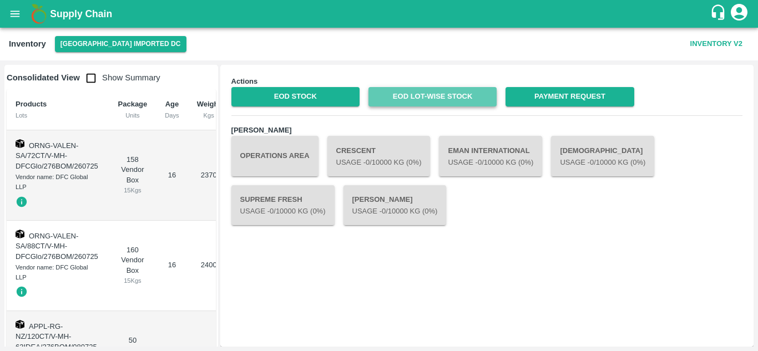
click at [401, 97] on link "EOD Lot-wise Stock" at bounding box center [432, 96] width 128 height 19
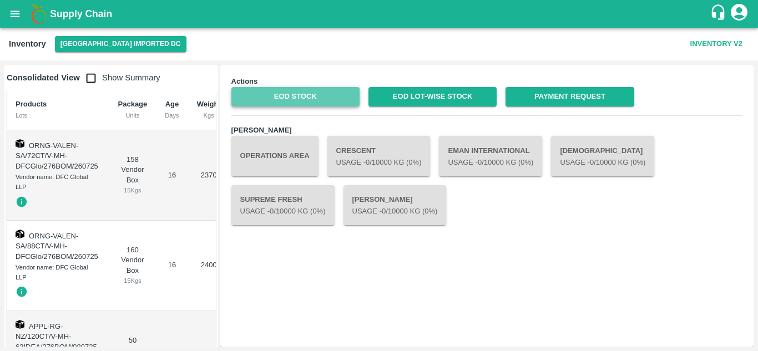
click at [334, 102] on link "EOD Stock" at bounding box center [295, 96] width 128 height 19
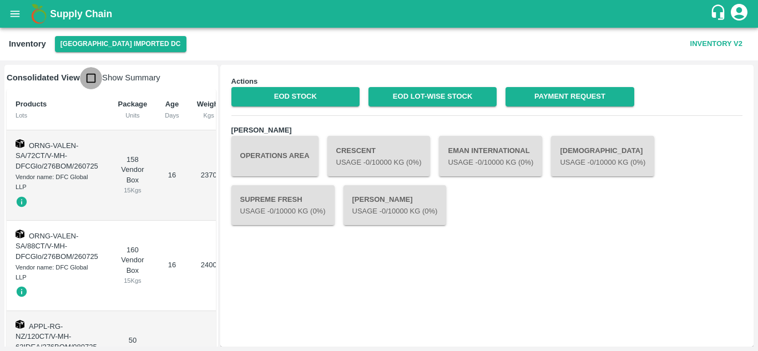
click at [89, 79] on input "checkbox" at bounding box center [91, 78] width 22 height 22
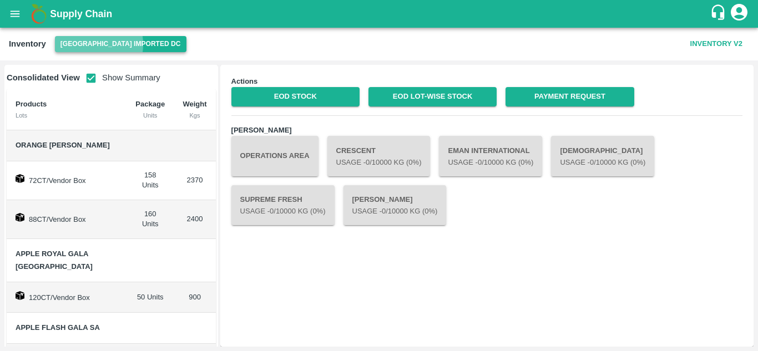
click at [86, 44] on button "[GEOGRAPHIC_DATA] Imported DC" at bounding box center [120, 44] width 131 height 16
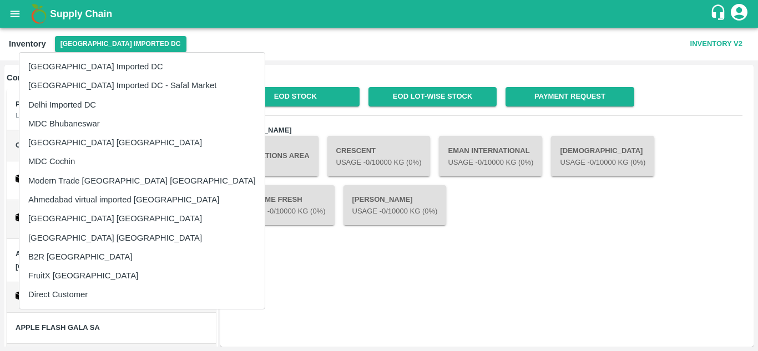
click at [308, 257] on div at bounding box center [379, 175] width 758 height 351
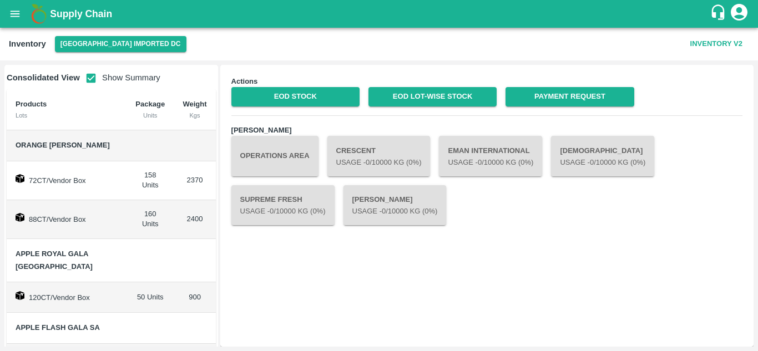
click at [94, 75] on input "checkbox" at bounding box center [91, 78] width 22 height 22
checkbox input "false"
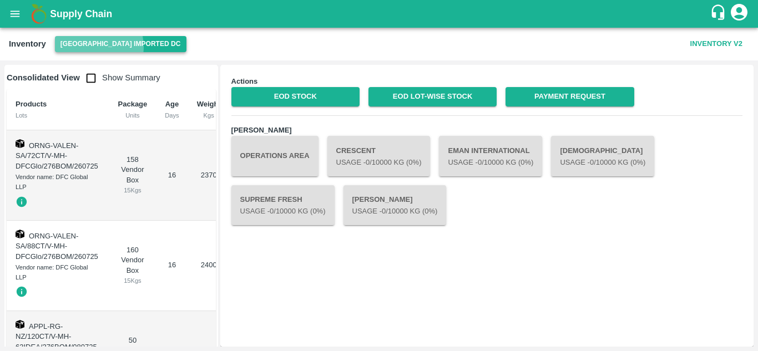
click at [93, 47] on button "[GEOGRAPHIC_DATA] Imported DC" at bounding box center [120, 44] width 131 height 16
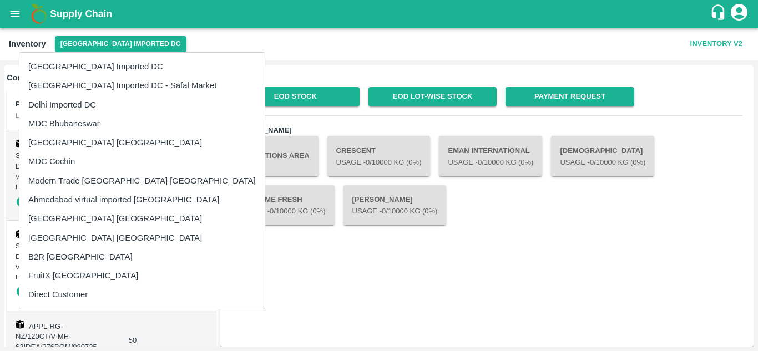
click at [91, 81] on li "[GEOGRAPHIC_DATA] Imported DC - Safal Market" at bounding box center [141, 85] width 245 height 19
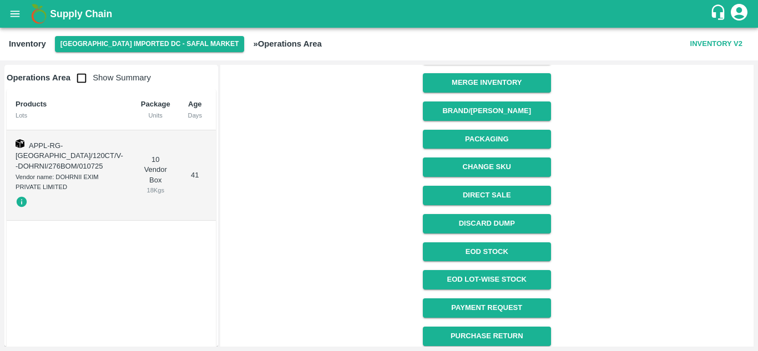
scroll to position [394, 0]
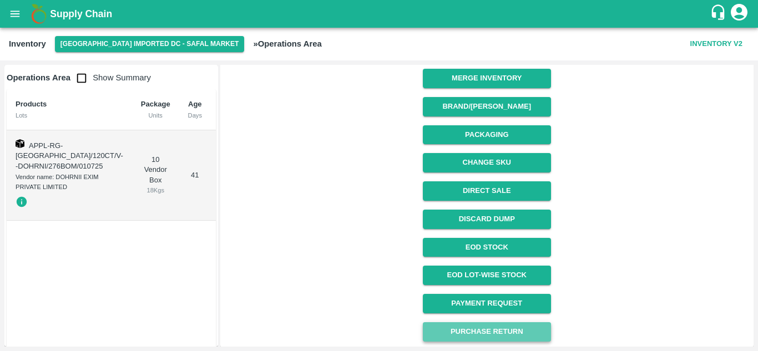
click at [471, 332] on button "Purchase Return" at bounding box center [487, 331] width 128 height 19
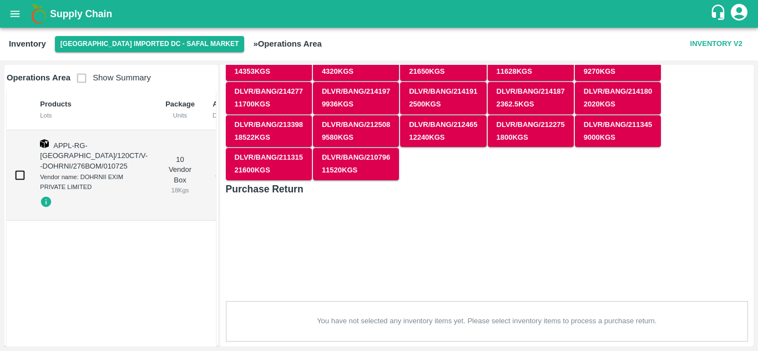
scroll to position [20, 0]
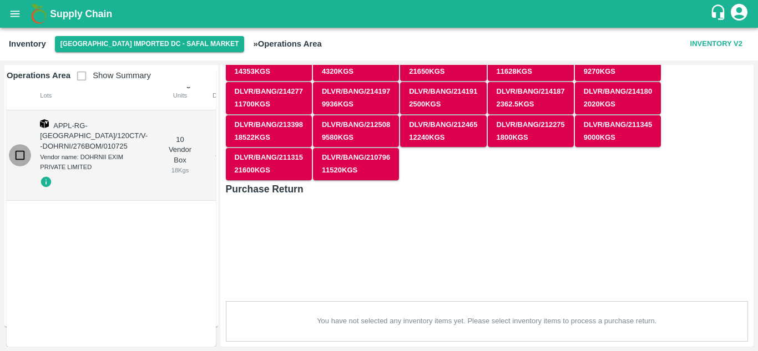
click at [23, 154] on input "checkbox" at bounding box center [20, 155] width 22 height 22
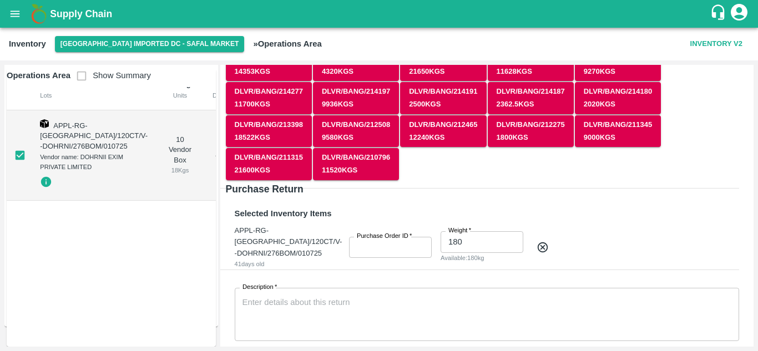
scroll to position [133, 0]
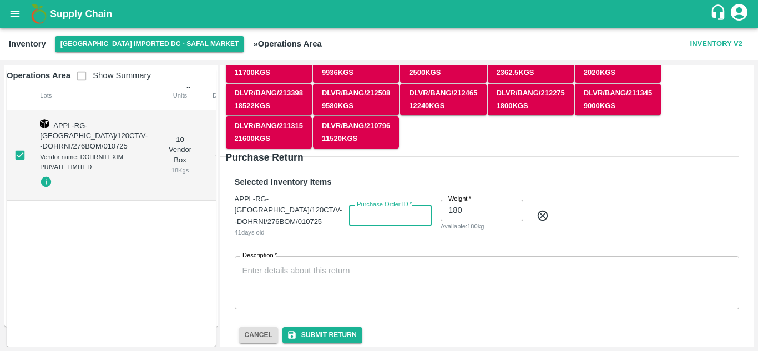
drag, startPoint x: 374, startPoint y: 213, endPoint x: 418, endPoint y: 212, distance: 44.4
click at [418, 212] on input "Purchase Order ID   *" at bounding box center [390, 215] width 83 height 21
click at [24, 163] on input "checkbox" at bounding box center [20, 155] width 22 height 22
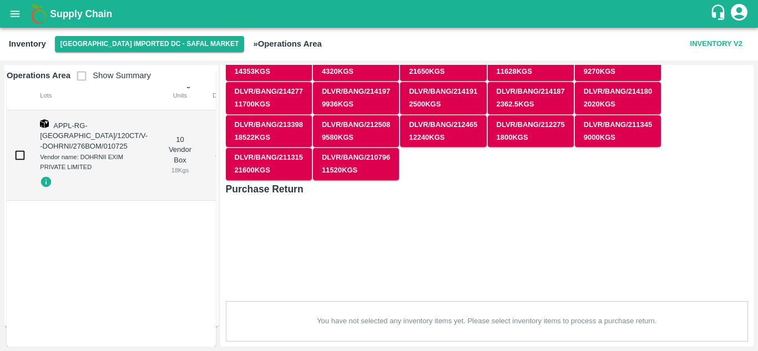
click at [18, 151] on input "checkbox" at bounding box center [20, 155] width 22 height 22
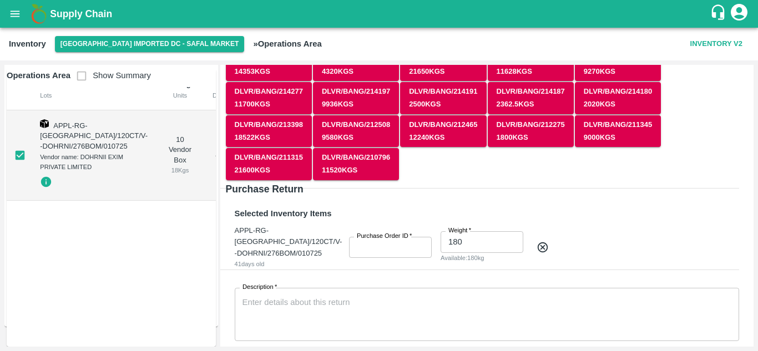
scroll to position [133, 0]
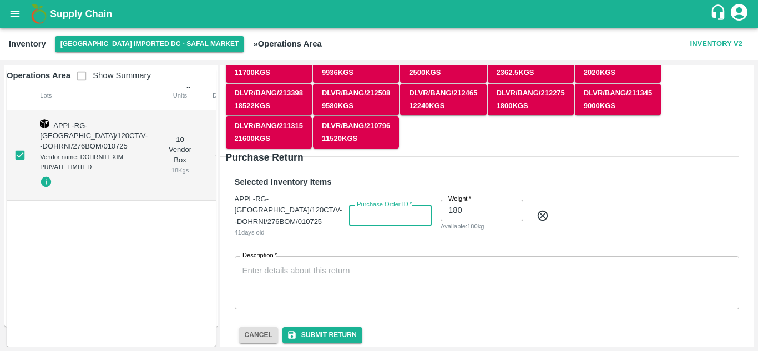
click at [389, 207] on input "Purchase Order ID   *" at bounding box center [390, 215] width 83 height 21
click at [535, 148] on div "Selected Inventory Items APPL-RG-[GEOGRAPHIC_DATA]/120CT/V--DOHRNI/276BOM/01072…" at bounding box center [478, 250] width 540 height 205
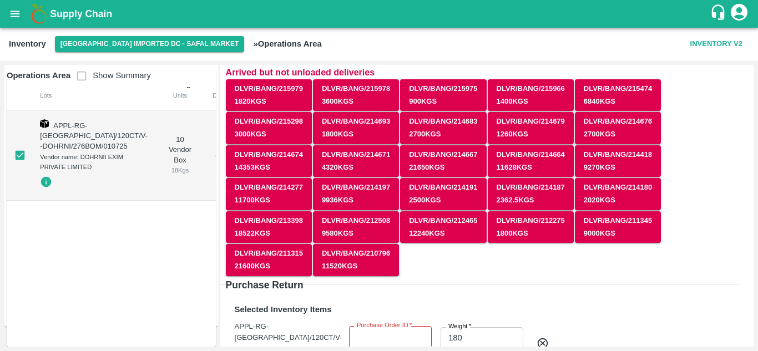
scroll to position [0, 0]
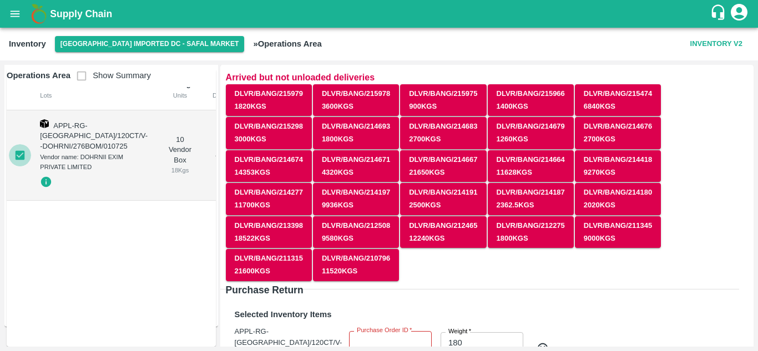
click at [24, 158] on input "checkbox" at bounding box center [20, 155] width 22 height 22
checkbox input "false"
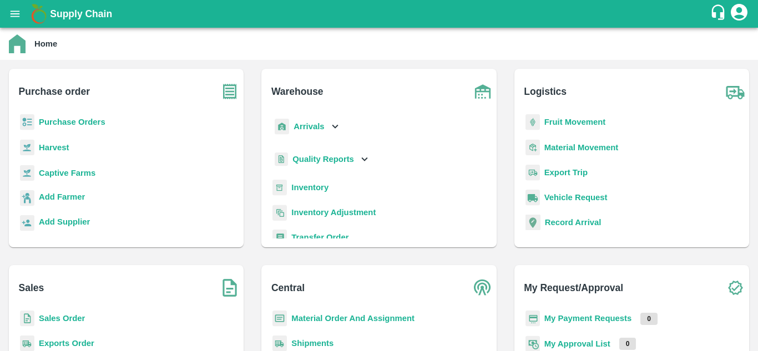
scroll to position [5, 0]
